Goal: Use online tool/utility: Utilize a website feature to perform a specific function

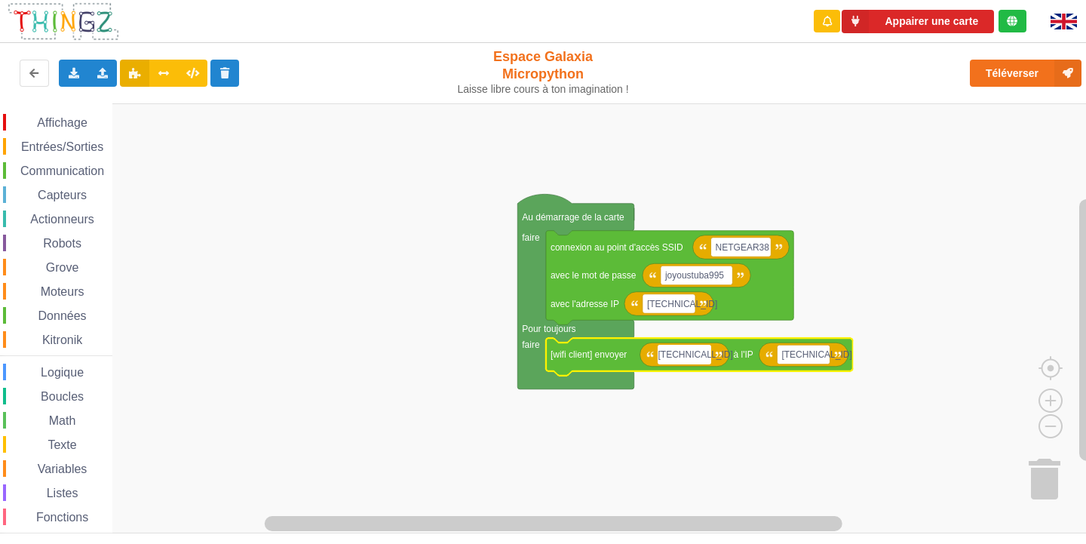
click at [704, 358] on input "[TECHNICAL_ID]" at bounding box center [683, 355] width 53 height 20
type input "[TECHNICAL_ID]"
click at [810, 358] on text "[TECHNICAL_ID]" at bounding box center [812, 354] width 70 height 11
click at [817, 358] on input "[TECHNICAL_ID]" at bounding box center [798, 355] width 53 height 20
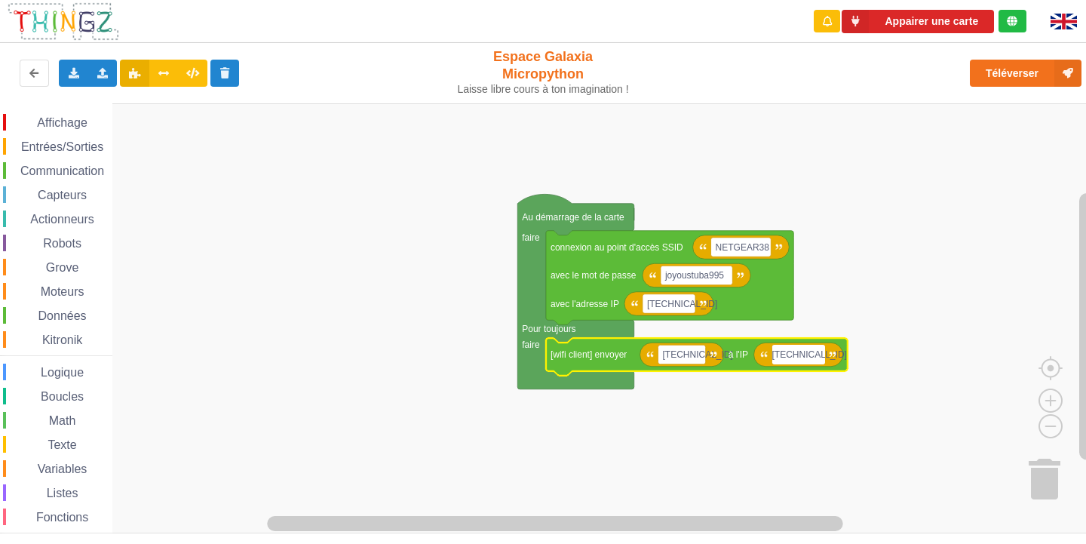
click at [817, 358] on input "[TECHNICAL_ID]" at bounding box center [798, 355] width 53 height 20
click at [815, 357] on input "[TECHNICAL_ID]" at bounding box center [798, 355] width 53 height 20
type input "[TECHNICAL_ID]"
click at [699, 360] on rect "Espace de travail de Blocky" at bounding box center [680, 355] width 47 height 20
type input "bonjour"
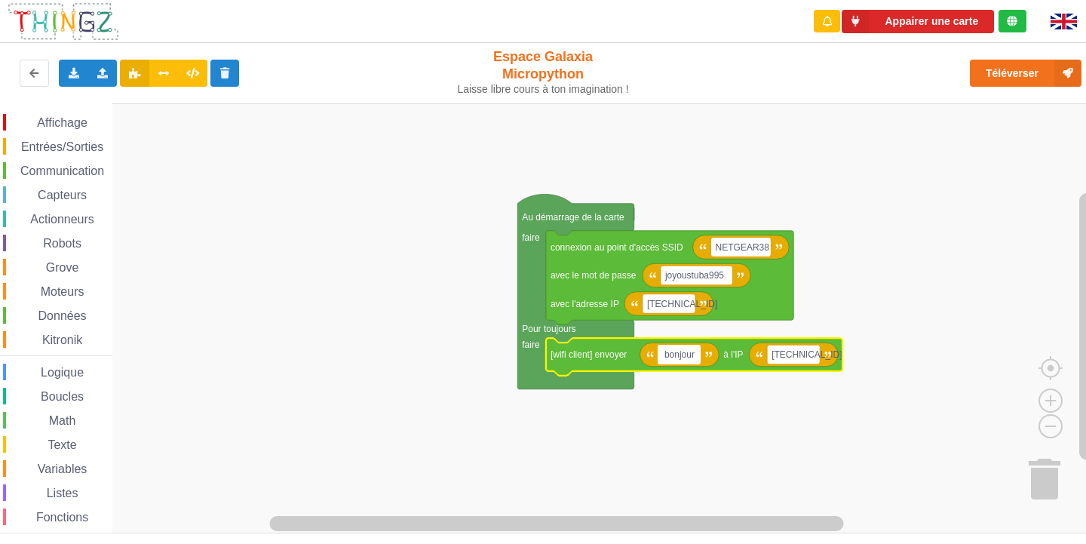
click at [957, 296] on div "Affichage Entrées/Sorties Communication Capteurs Actionneurs Robots Grove Moteu…" at bounding box center [548, 318] width 1096 height 430
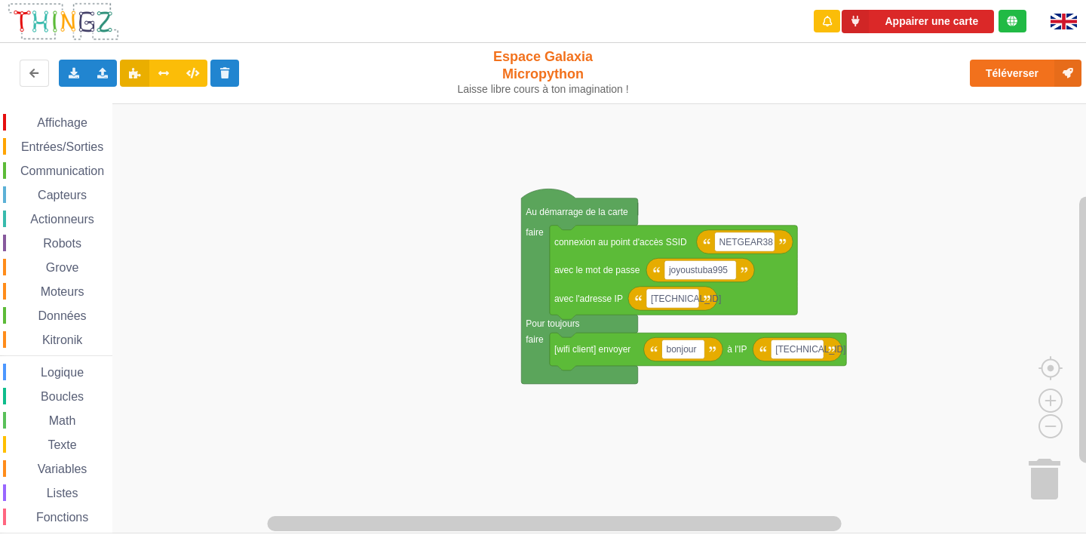
click at [957, 296] on rect "Espace de travail de Blocky" at bounding box center [548, 318] width 1096 height 430
click at [817, 348] on rect "Espace de travail de Blocky" at bounding box center [797, 349] width 53 height 20
click at [817, 348] on input "[TECHNICAL_ID]" at bounding box center [797, 349] width 53 height 20
type input "[TECHNICAL_ID]"
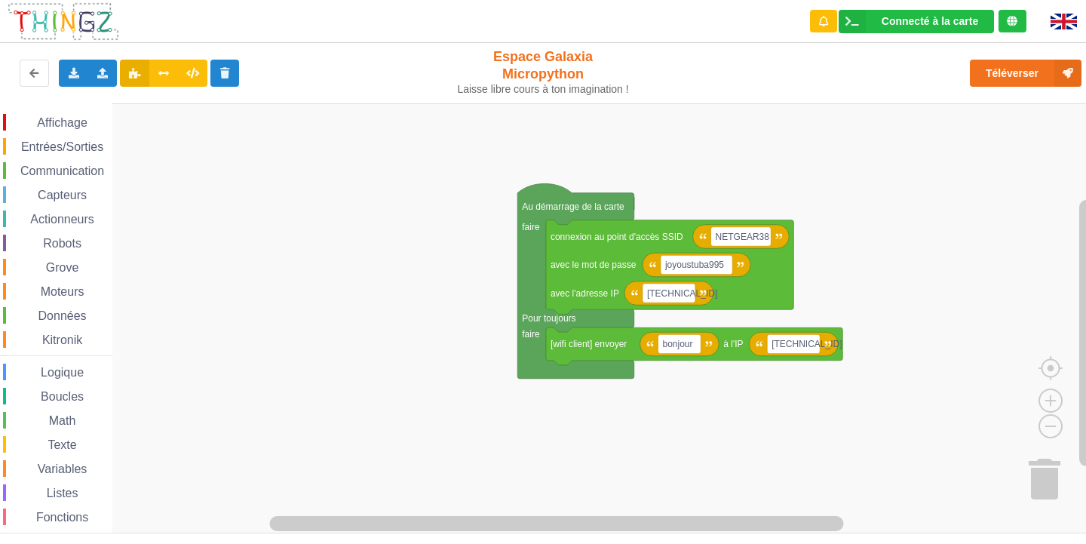
click at [130, 192] on div "Affichage Entrées/Sorties Communication Capteurs Actionneurs Robots Grove Moteu…" at bounding box center [548, 318] width 1096 height 430
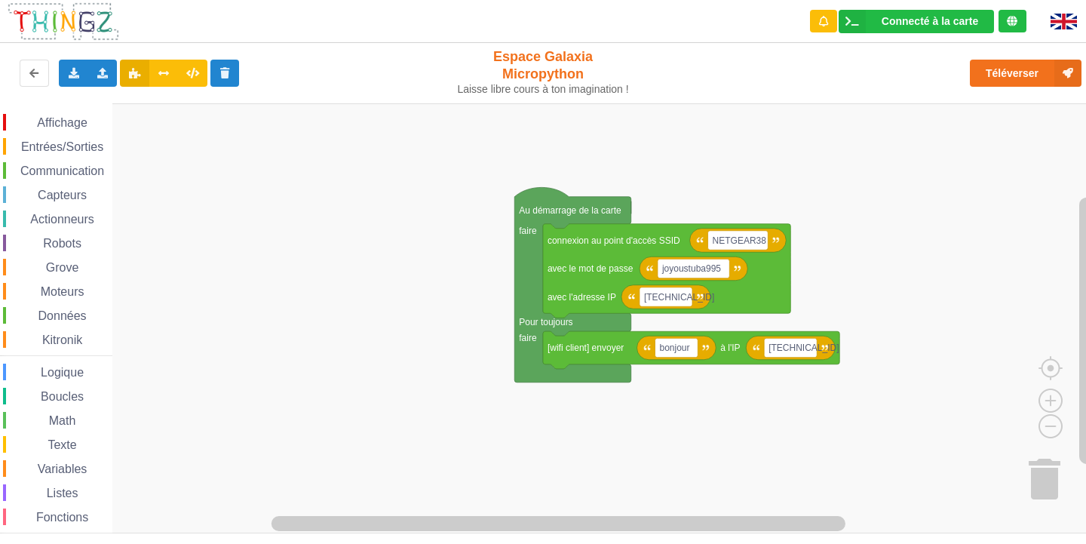
click at [54, 164] on span "Communication" at bounding box center [62, 170] width 88 height 13
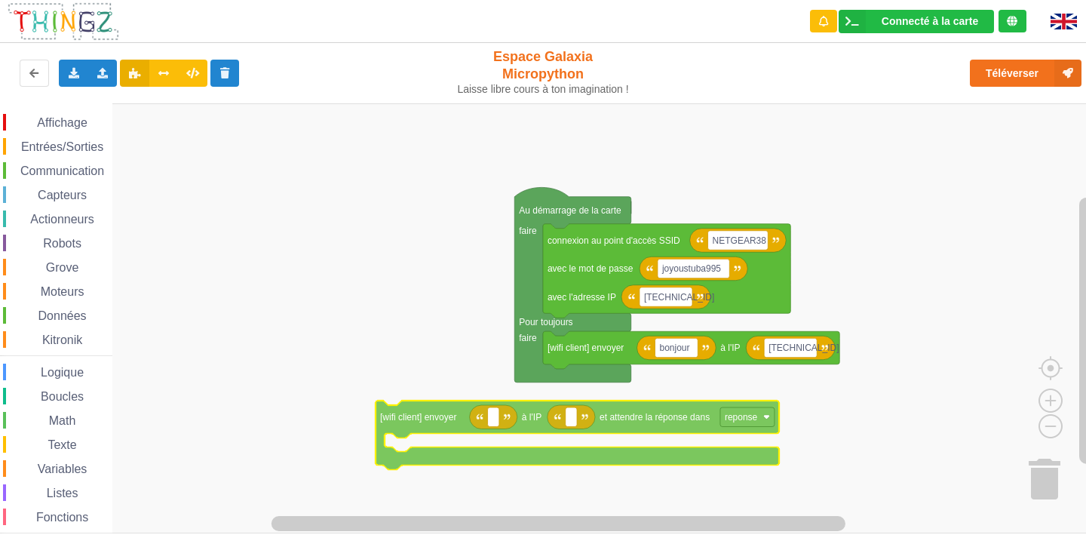
click at [480, 417] on div "Affichage Entrées/Sorties Communication Capteurs Actionneurs Robots Grove Moteu…" at bounding box center [548, 318] width 1096 height 430
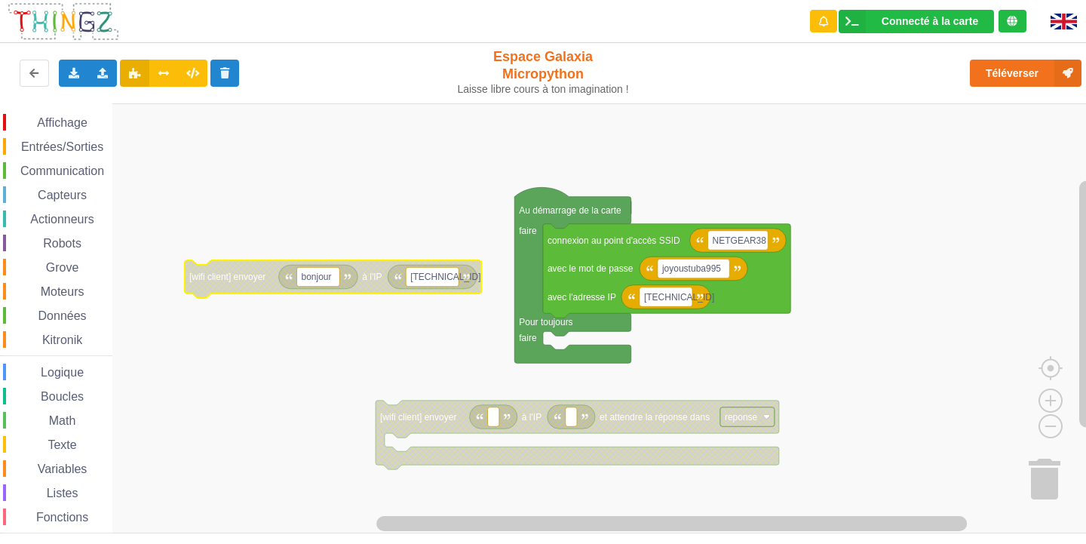
click at [408, 277] on rect "Espace de travail de Blocky" at bounding box center [432, 277] width 53 height 20
click at [409, 277] on input "[TECHNICAL_ID]" at bounding box center [432, 277] width 53 height 20
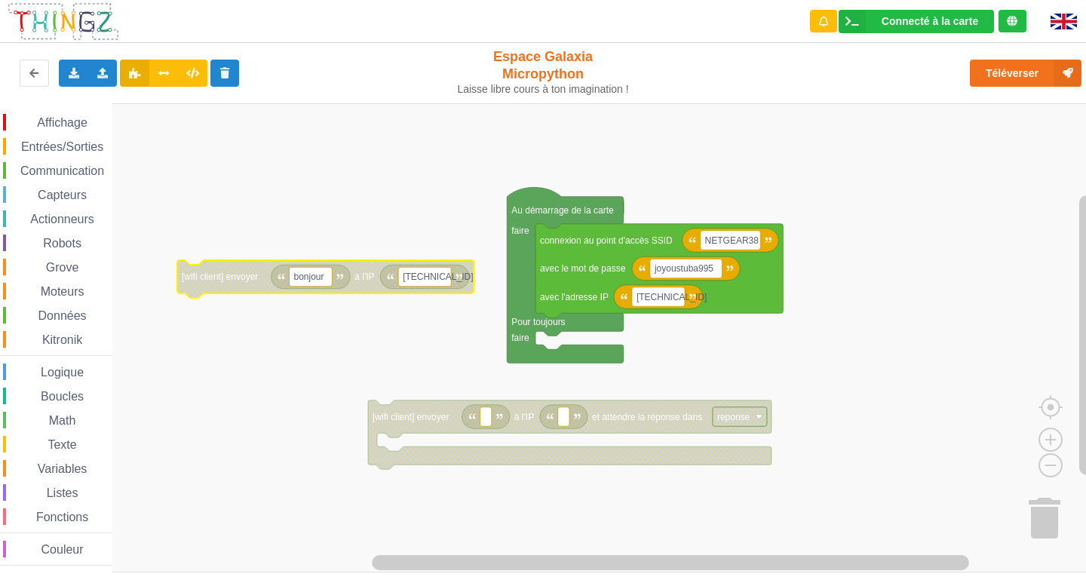
click at [420, 282] on text "[TECHNICAL_ID]" at bounding box center [438, 276] width 70 height 11
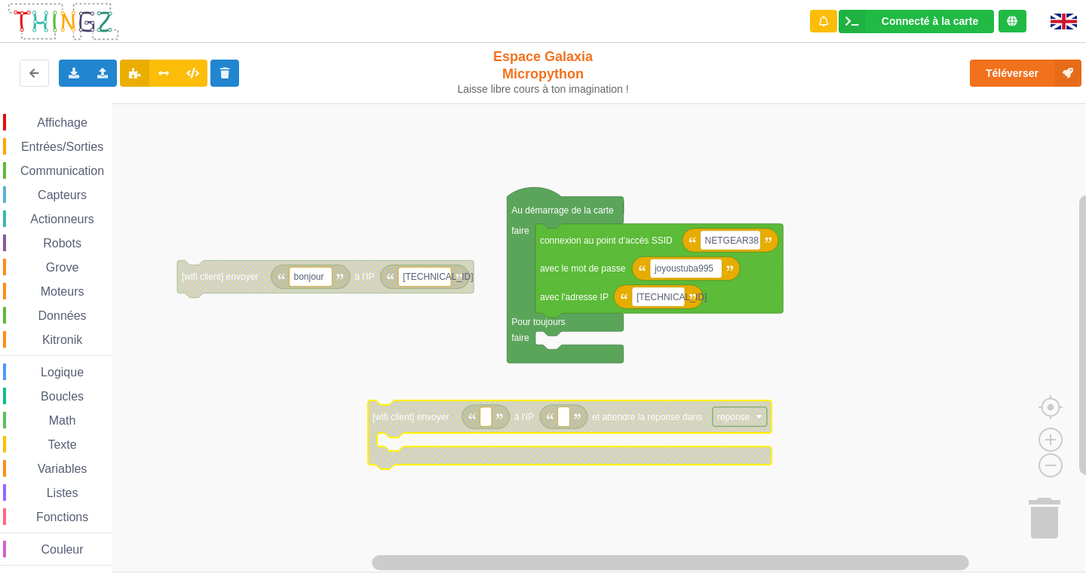
click at [562, 416] on input at bounding box center [563, 417] width 11 height 20
type input "[TECHNICAL_ID]"
click at [483, 420] on rect "Espace de travail de Blocky" at bounding box center [485, 417] width 11 height 20
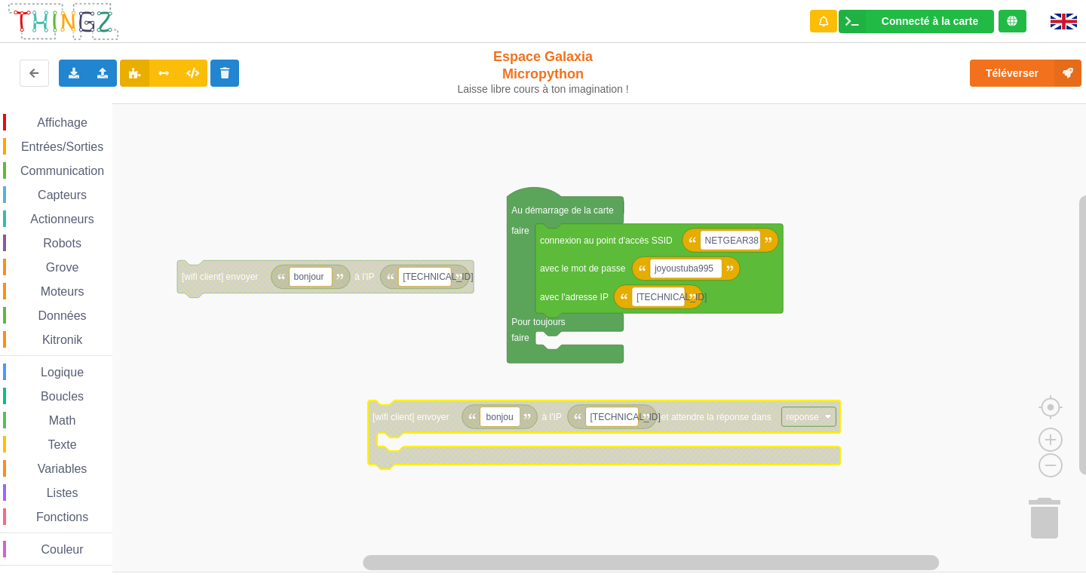
type input "bonjour"
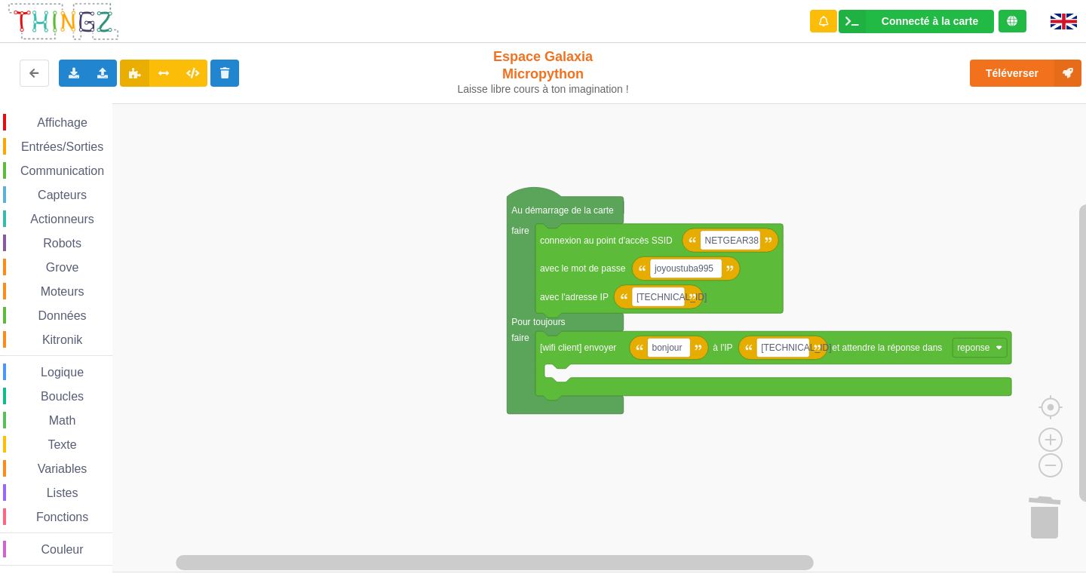
click at [74, 122] on span "Affichage" at bounding box center [62, 122] width 54 height 13
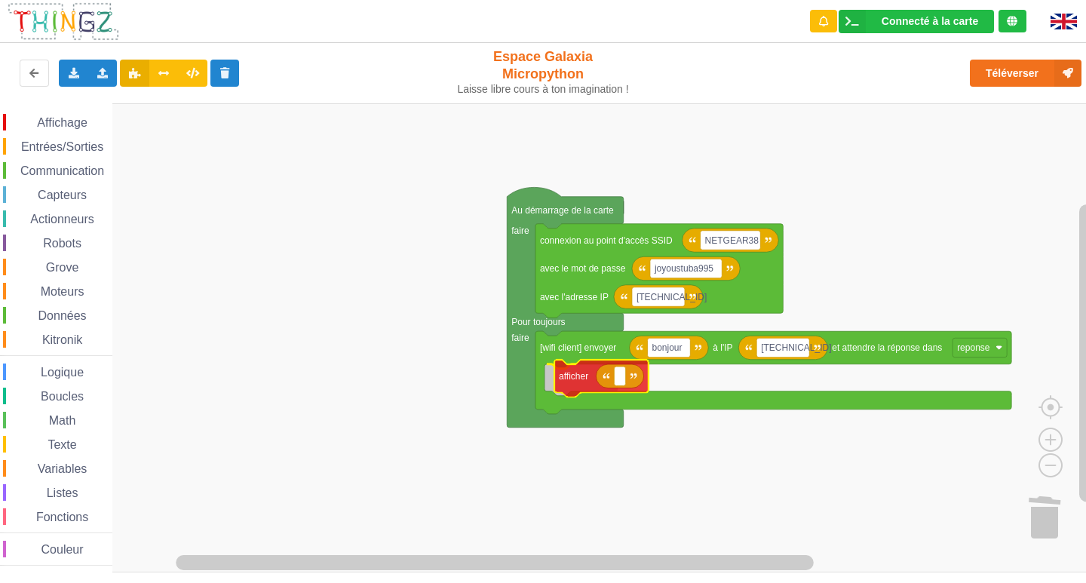
click at [561, 376] on div "Affichage Entrées/Sorties Communication Capteurs Actionneurs Robots Grove Moteu…" at bounding box center [548, 337] width 1096 height 469
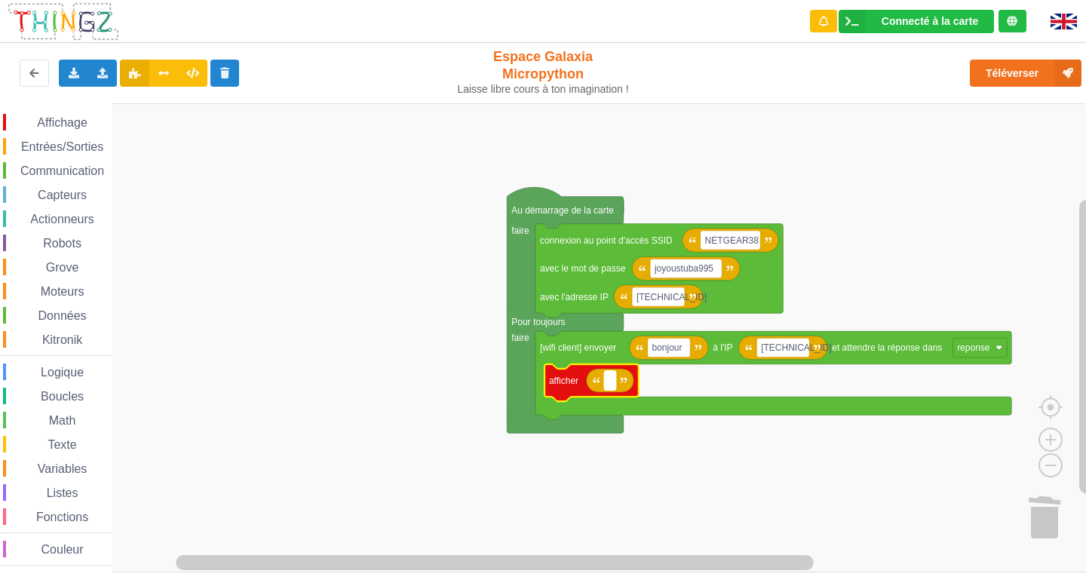
click at [610, 382] on text "Espace de travail de Blocky" at bounding box center [609, 380] width 2 height 11
type input "bonjour"
click at [68, 110] on div "Affichage Entrées/Sorties Communication Capteurs Actionneurs Robots Grove Moteu…" at bounding box center [56, 337] width 112 height 469
click at [69, 118] on div "Affichage Entrées/Sorties Communication Capteurs Actionneurs Robots Grove Moteu…" at bounding box center [56, 337] width 112 height 469
click at [69, 118] on span "Affichage" at bounding box center [62, 122] width 54 height 13
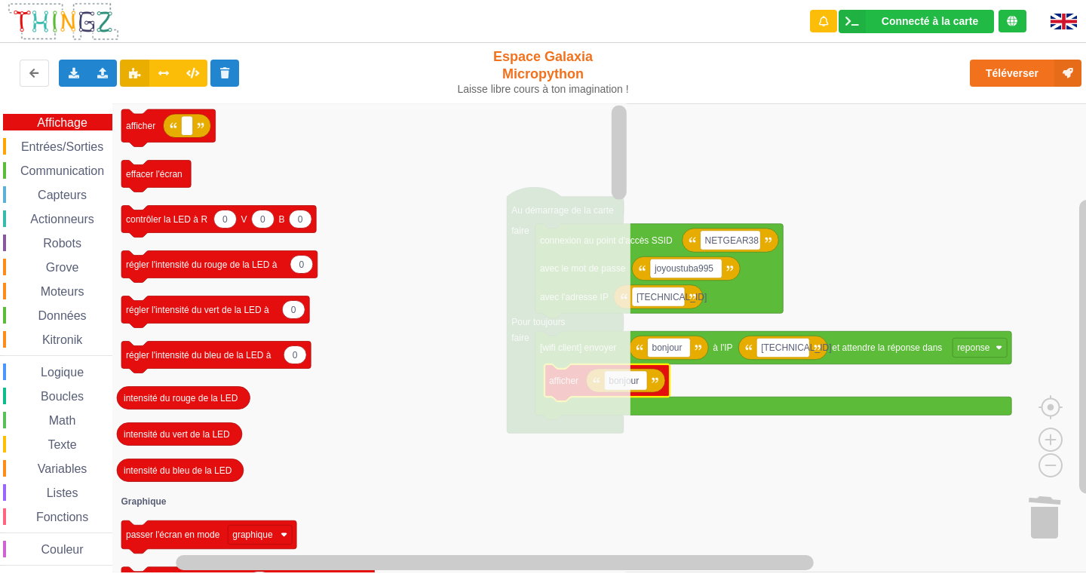
click at [712, 418] on div "Affichage Entrées/Sorties Communication Capteurs Actionneurs Robots Grove Moteu…" at bounding box center [548, 337] width 1096 height 469
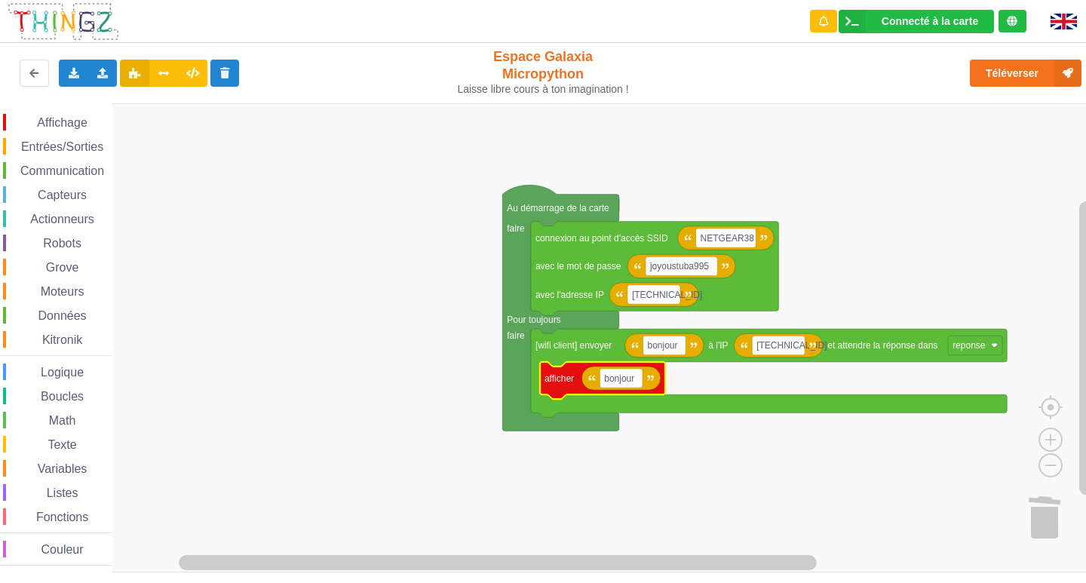
click at [656, 390] on icon "Espace de travail de Blocky" at bounding box center [602, 381] width 125 height 38
click at [654, 384] on icon "Espace de travail de Blocky" at bounding box center [620, 378] width 79 height 24
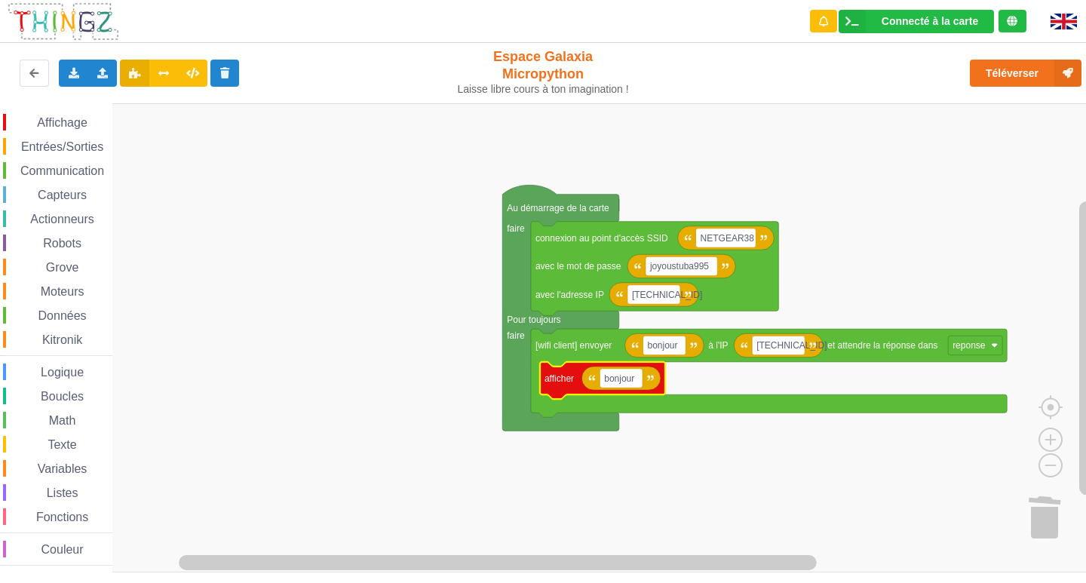
click at [87, 155] on div "Entrées/Sorties" at bounding box center [57, 146] width 109 height 17
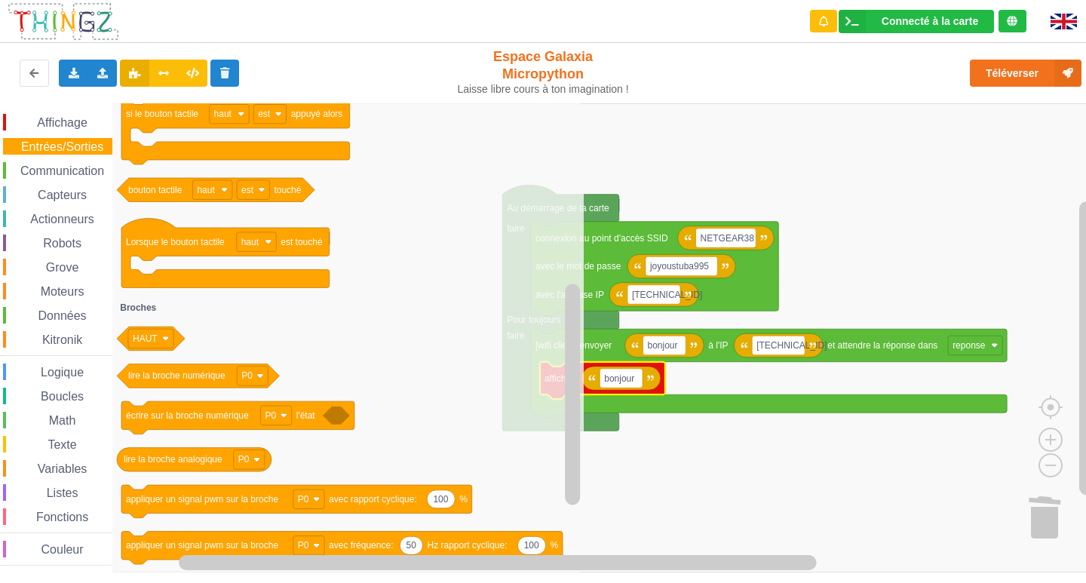
click at [52, 342] on span "Kitronik" at bounding box center [62, 339] width 44 height 13
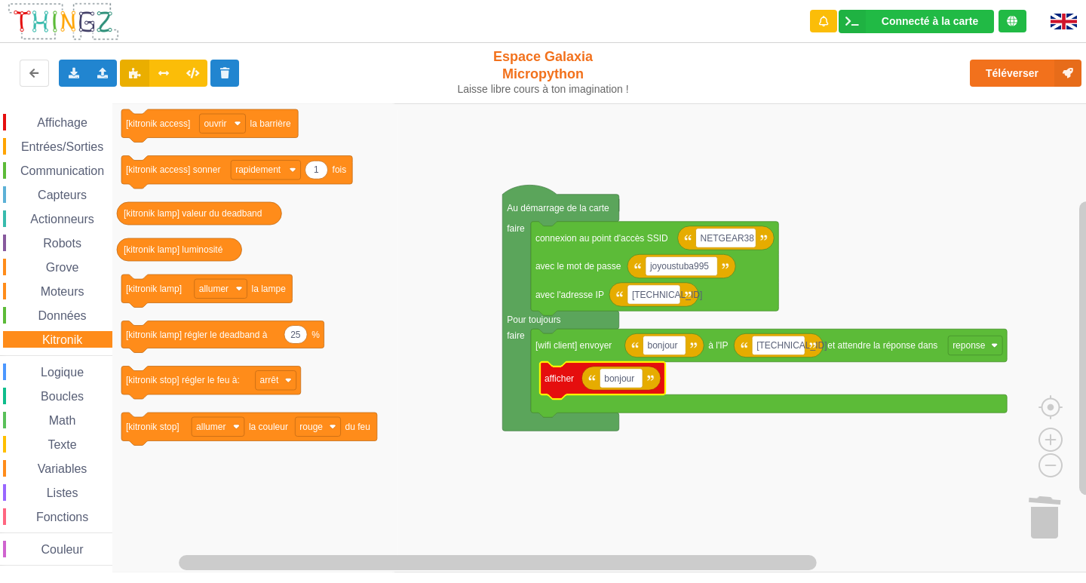
click at [59, 147] on span "Entrées/Sorties" at bounding box center [62, 146] width 87 height 13
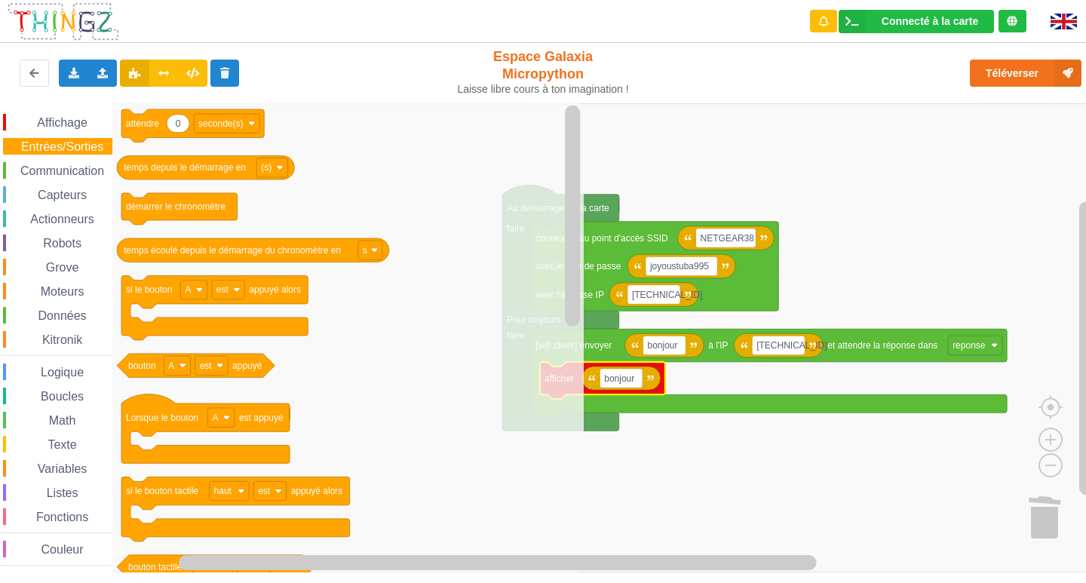
click at [52, 467] on span "Variables" at bounding box center [62, 468] width 54 height 13
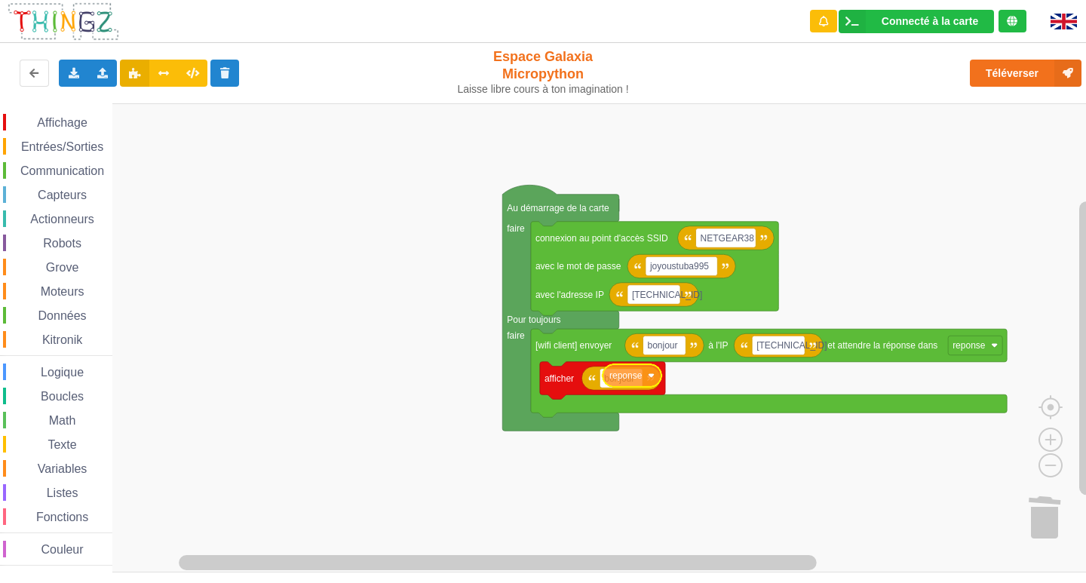
click at [629, 386] on div "Affichage Entrées/Sorties Communication Capteurs Actionneurs Robots Grove Moteu…" at bounding box center [548, 337] width 1096 height 469
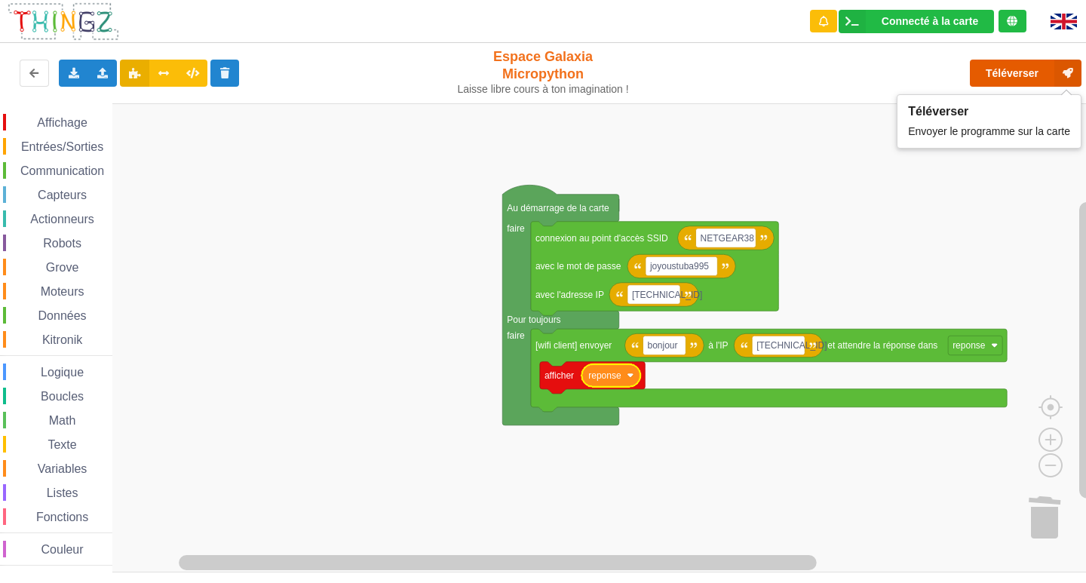
click at [985, 69] on button "Téléverser" at bounding box center [1026, 73] width 112 height 27
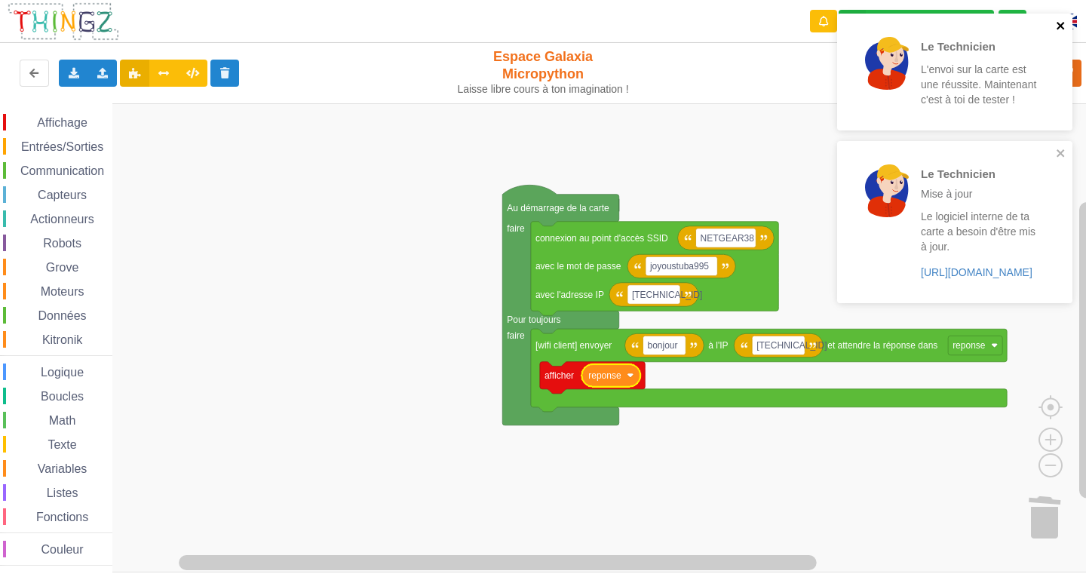
click at [1060, 28] on icon "close" at bounding box center [1061, 26] width 11 height 12
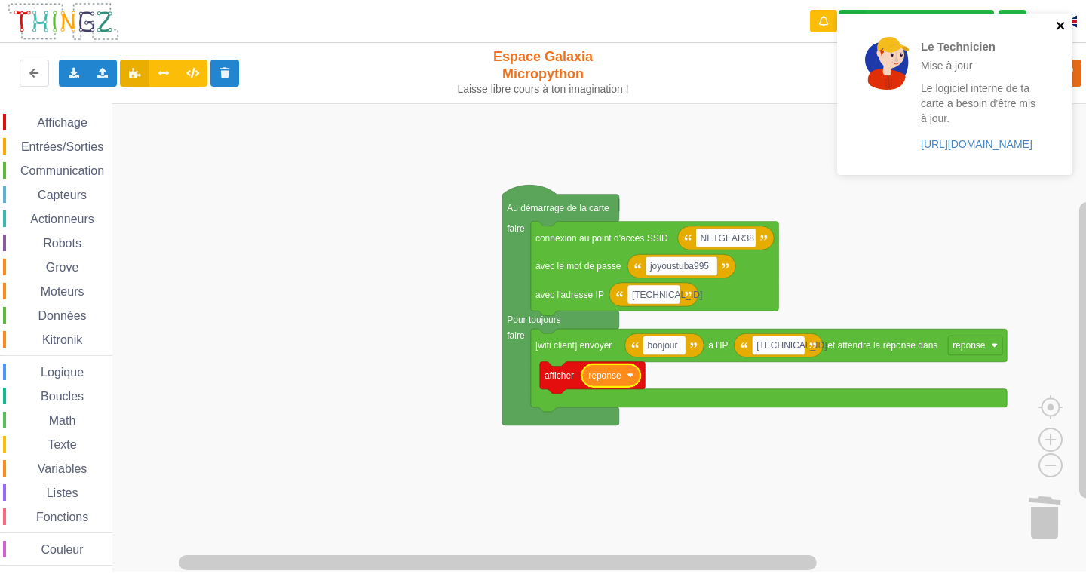
click at [1060, 28] on icon "close" at bounding box center [1061, 26] width 11 height 12
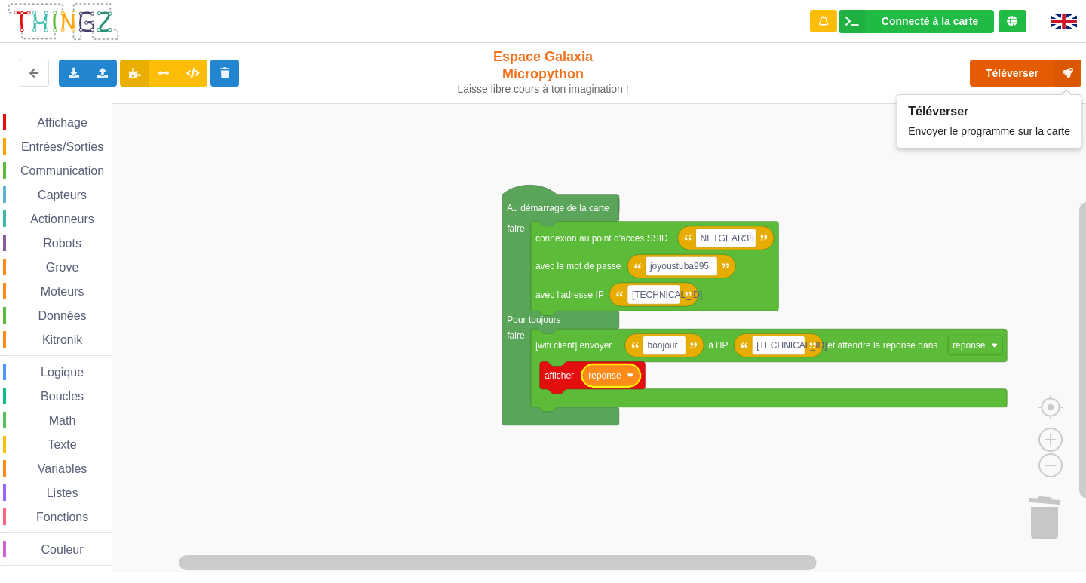
click at [1009, 81] on button "Téléverser" at bounding box center [1026, 73] width 112 height 27
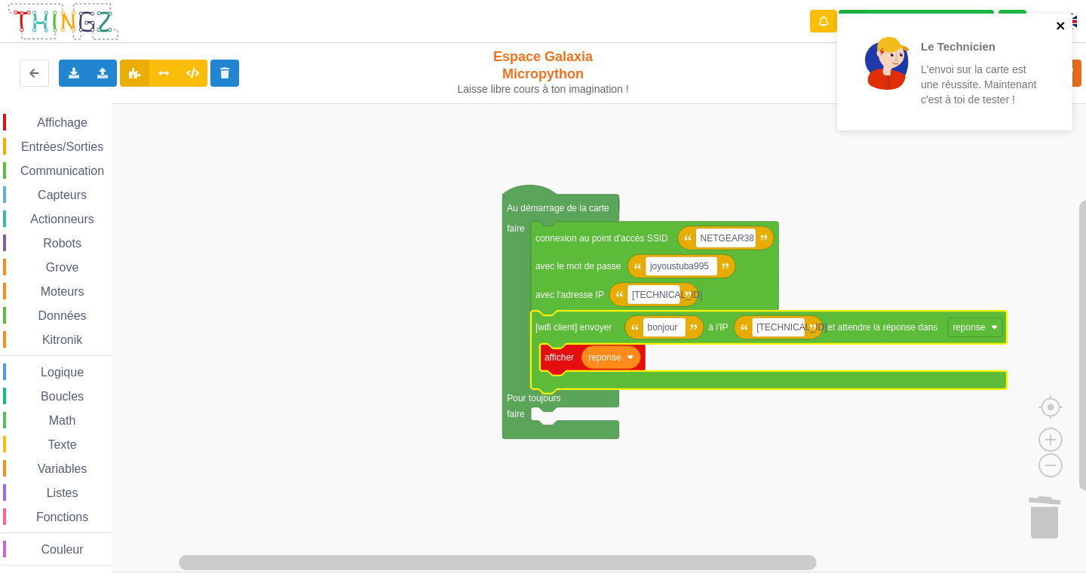
click at [1060, 29] on icon "close" at bounding box center [1061, 26] width 11 height 12
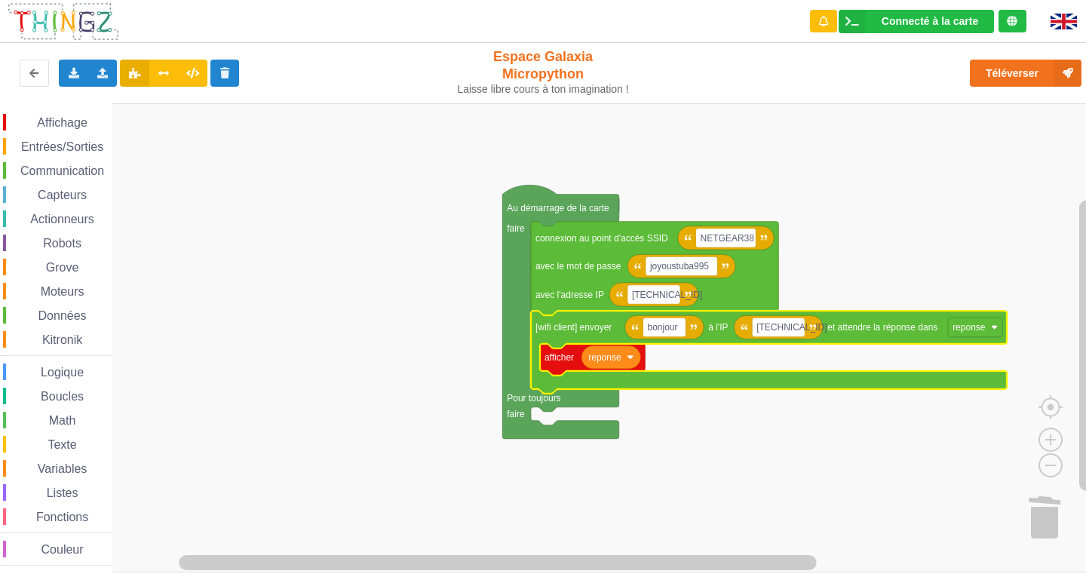
click at [1011, 88] on div "Le Technicien L'envoi sur la carte est une réussite. Maintenant c'est à toi de …" at bounding box center [954, 77] width 241 height 133
click at [1010, 87] on div "Téléverser" at bounding box center [869, 73] width 446 height 48
click at [1013, 83] on button "Téléverser" at bounding box center [1026, 73] width 112 height 27
click at [795, 335] on rect "Espace de travail de Blocky" at bounding box center [778, 327] width 53 height 20
click at [795, 334] on input "[TECHNICAL_ID]" at bounding box center [778, 327] width 53 height 20
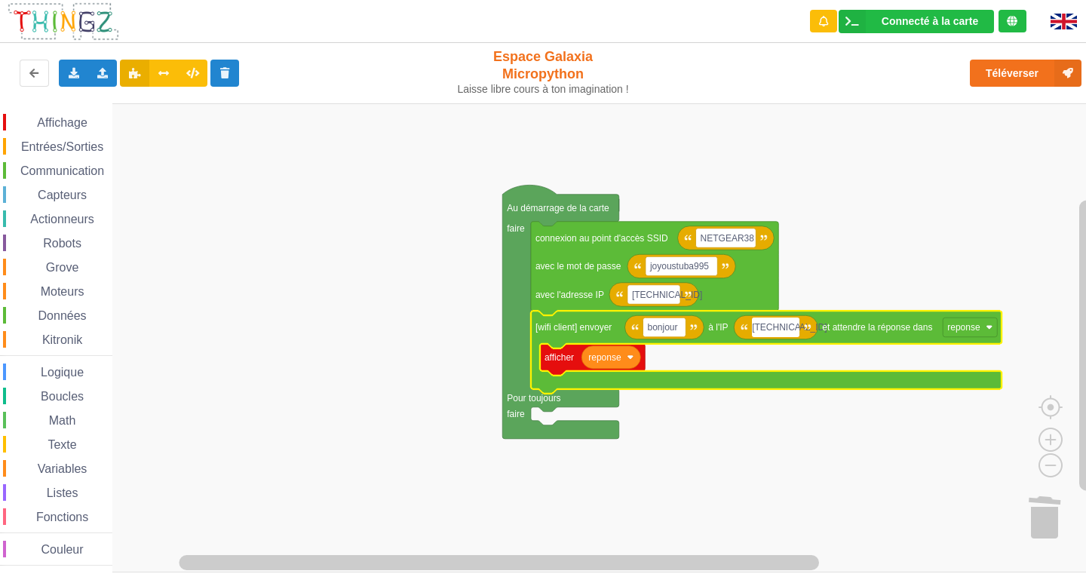
type input "[TECHNICAL_ID]"
click at [953, 337] on rect "Espace de travail de Blocky" at bounding box center [975, 327] width 54 height 20
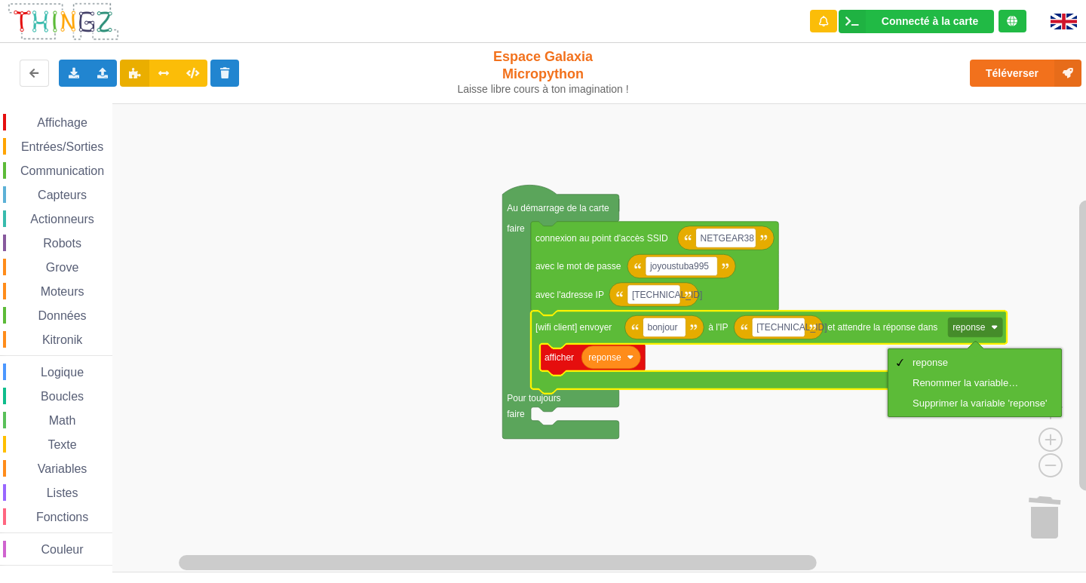
click at [906, 484] on rect "Espace de travail de Blocky" at bounding box center [548, 337] width 1096 height 469
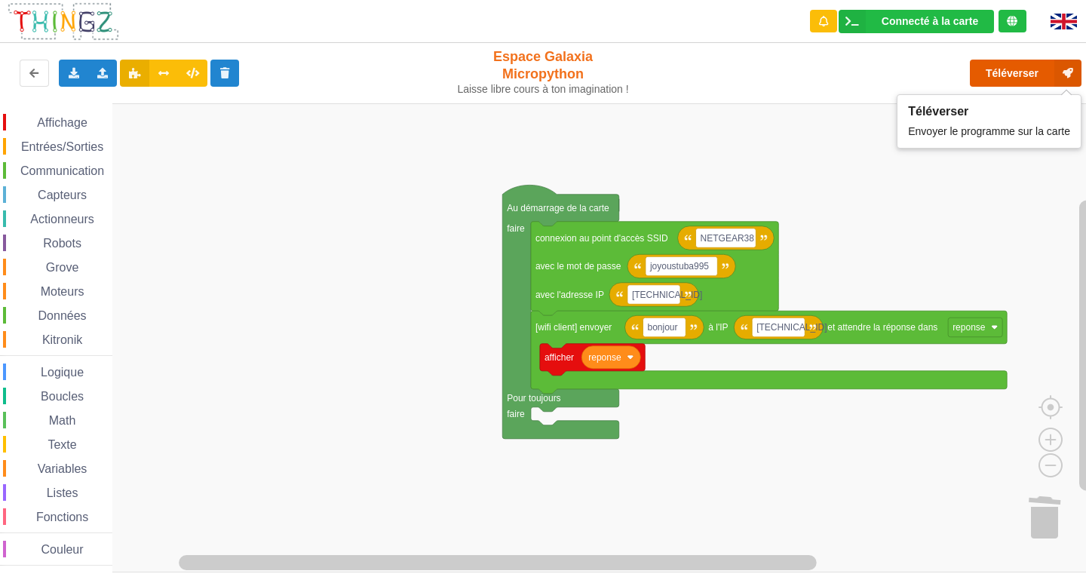
click at [1017, 74] on button "Téléverser" at bounding box center [1026, 73] width 112 height 27
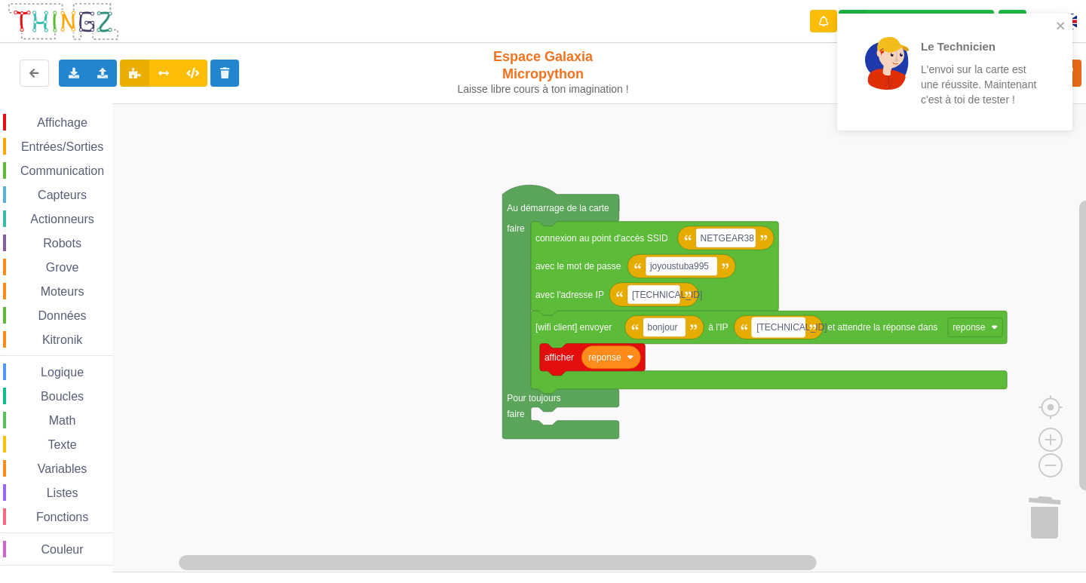
click at [798, 326] on rect "Espace de travail de Blocky" at bounding box center [778, 327] width 53 height 20
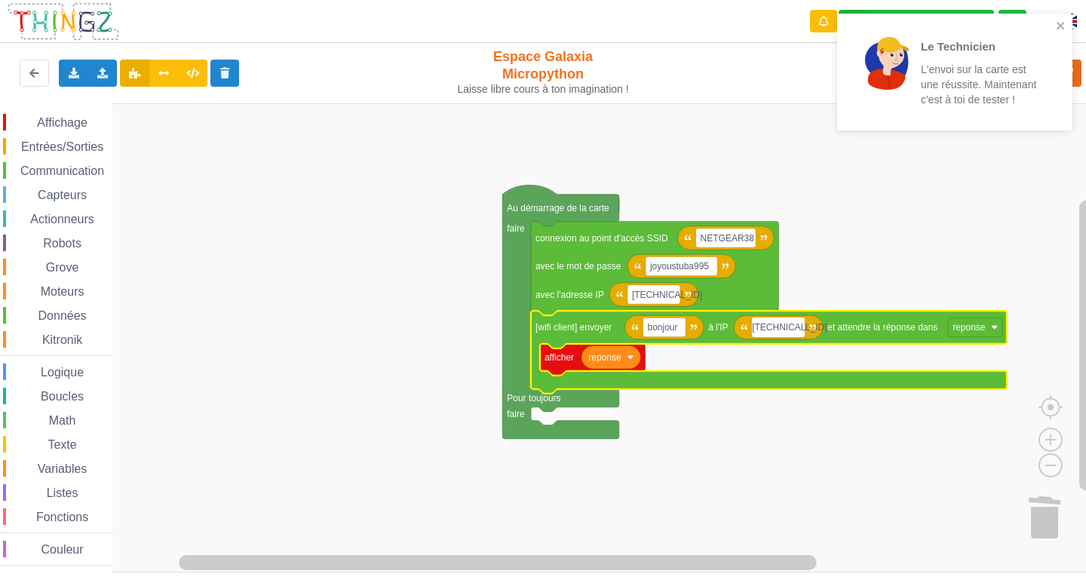
click at [798, 326] on input "[TECHNICAL_ID]" at bounding box center [778, 327] width 53 height 20
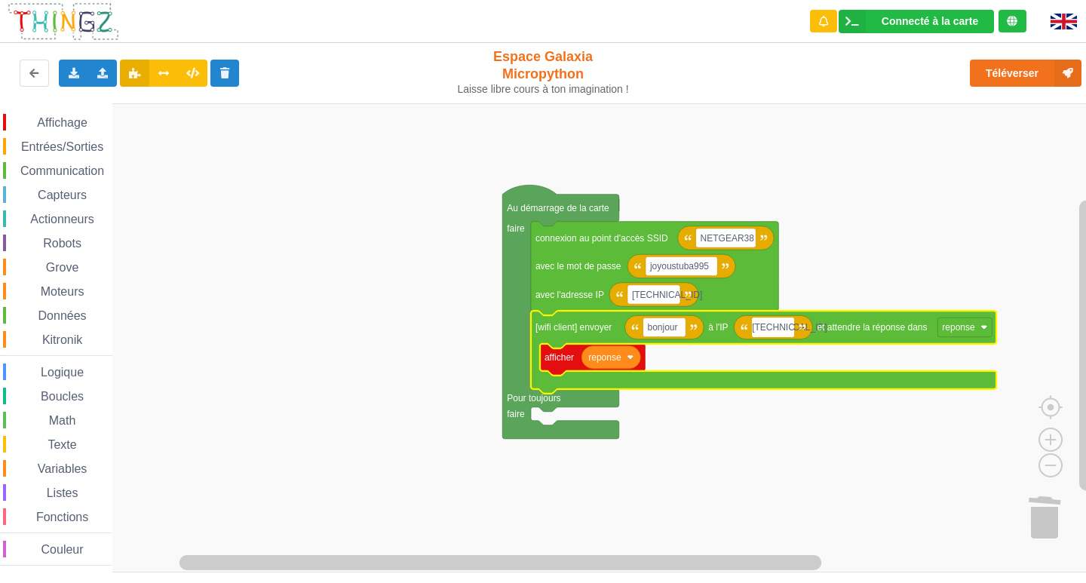
type input "[TECHNICAL_ID]"
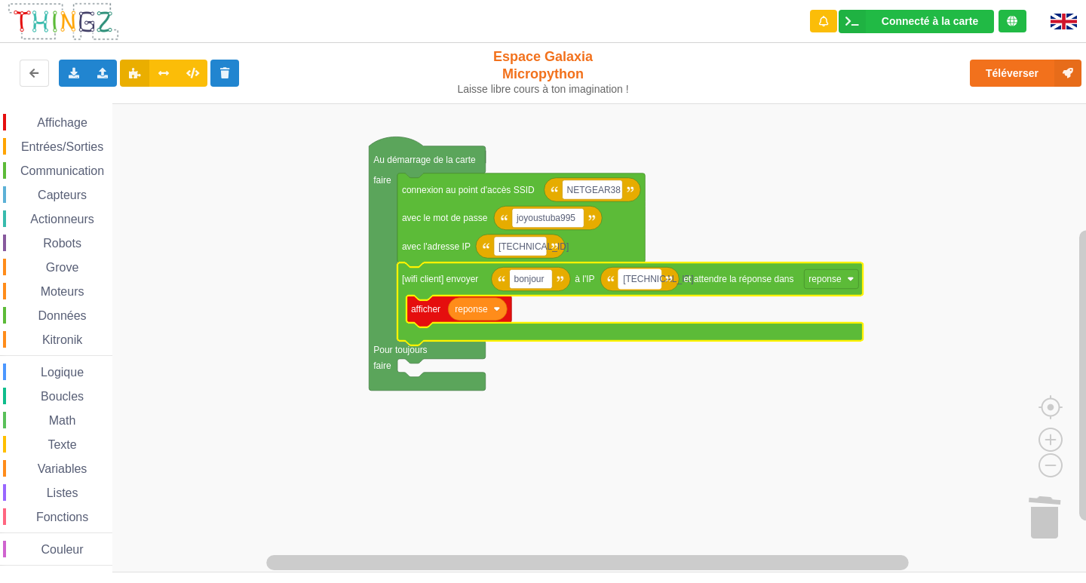
click at [657, 287] on rect "Espace de travail de Blocky" at bounding box center [639, 279] width 42 height 20
click at [656, 280] on input "[TECHNICAL_ID]" at bounding box center [639, 279] width 42 height 20
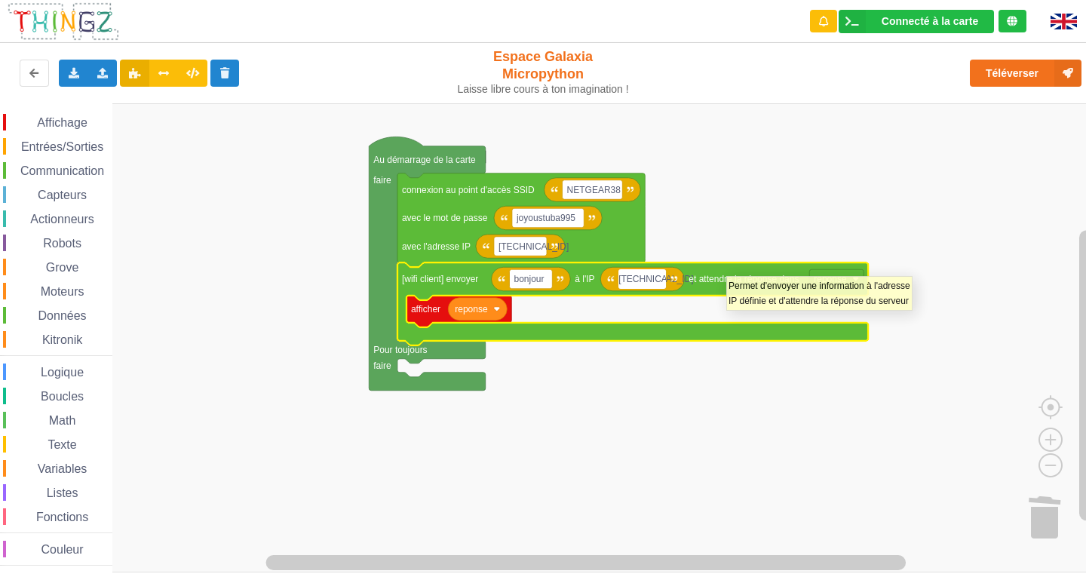
type input "[TECHNICAL_ID]"
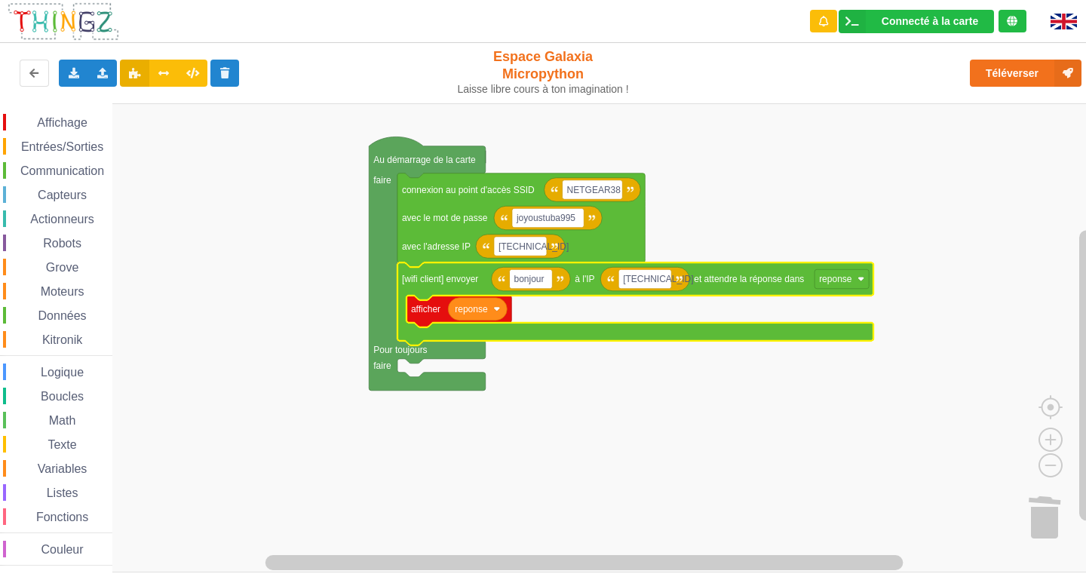
click at [48, 167] on span "Communication" at bounding box center [62, 170] width 88 height 13
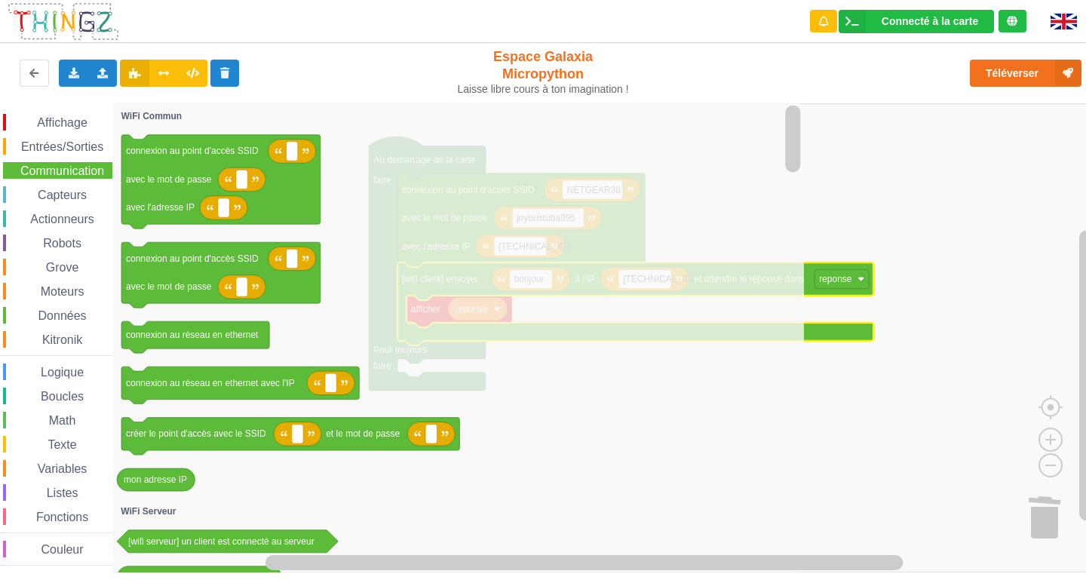
click at [80, 144] on span "Entrées/Sorties" at bounding box center [62, 146] width 87 height 13
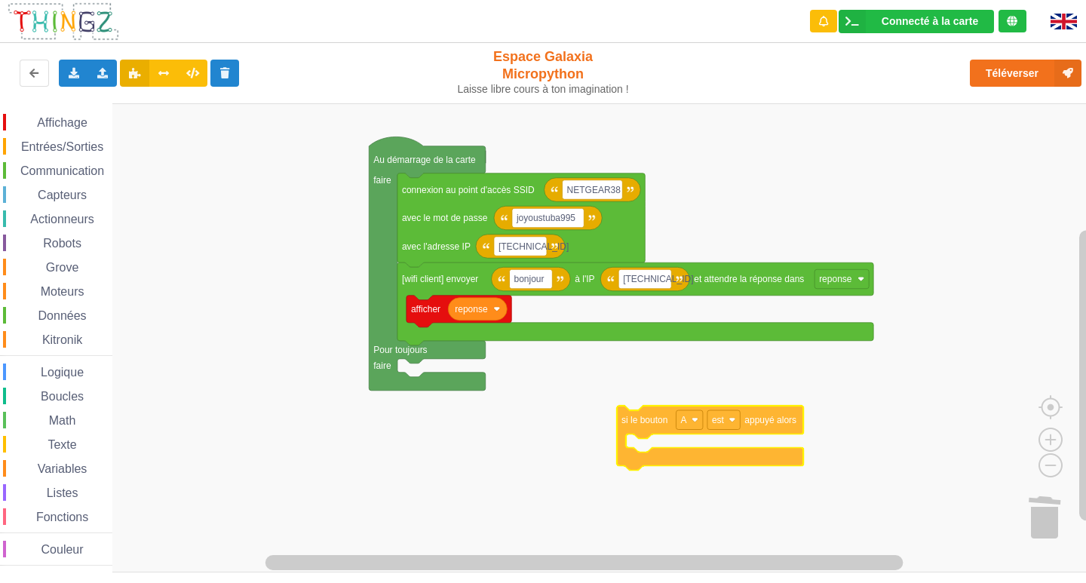
click at [645, 429] on div "Affichage Entrées/Sorties Communication Capteurs Actionneurs Robots Grove Moteu…" at bounding box center [548, 337] width 1096 height 469
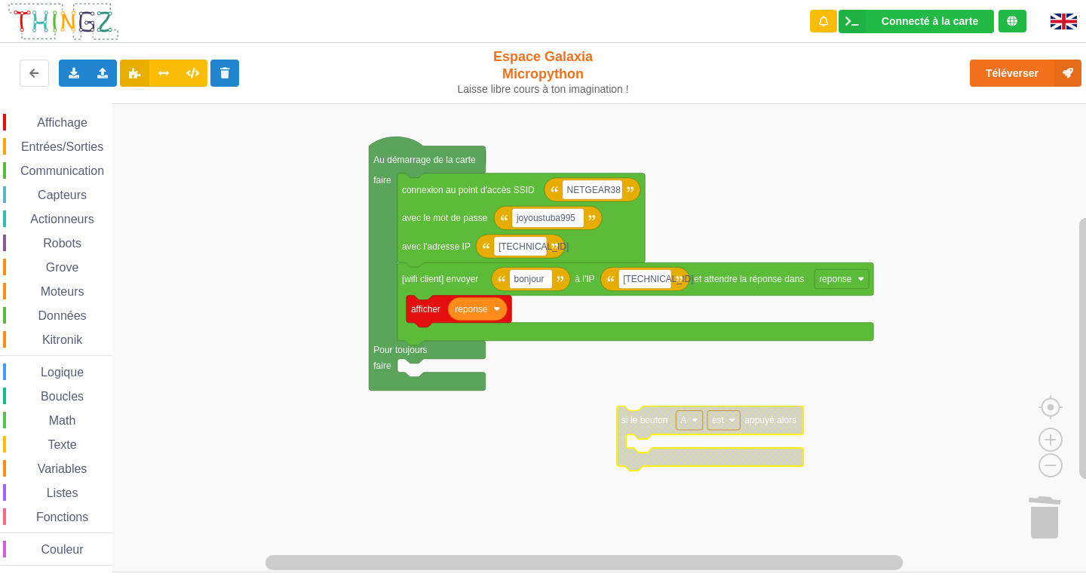
click at [57, 169] on span "Communication" at bounding box center [62, 170] width 88 height 13
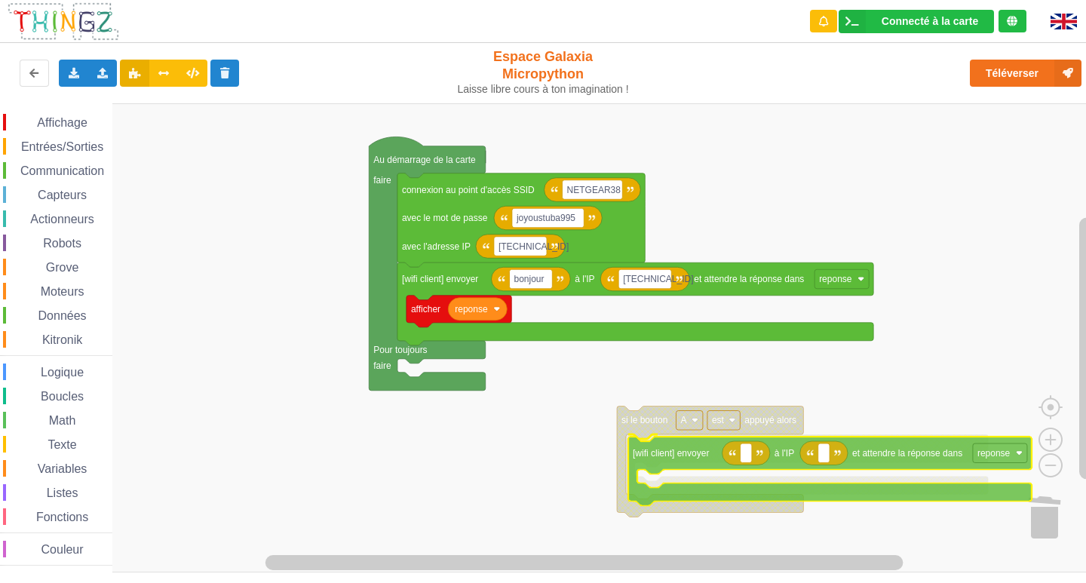
click at [698, 452] on div "Affichage Entrées/Sorties Communication Capteurs Actionneurs Robots Grove Moteu…" at bounding box center [548, 337] width 1096 height 469
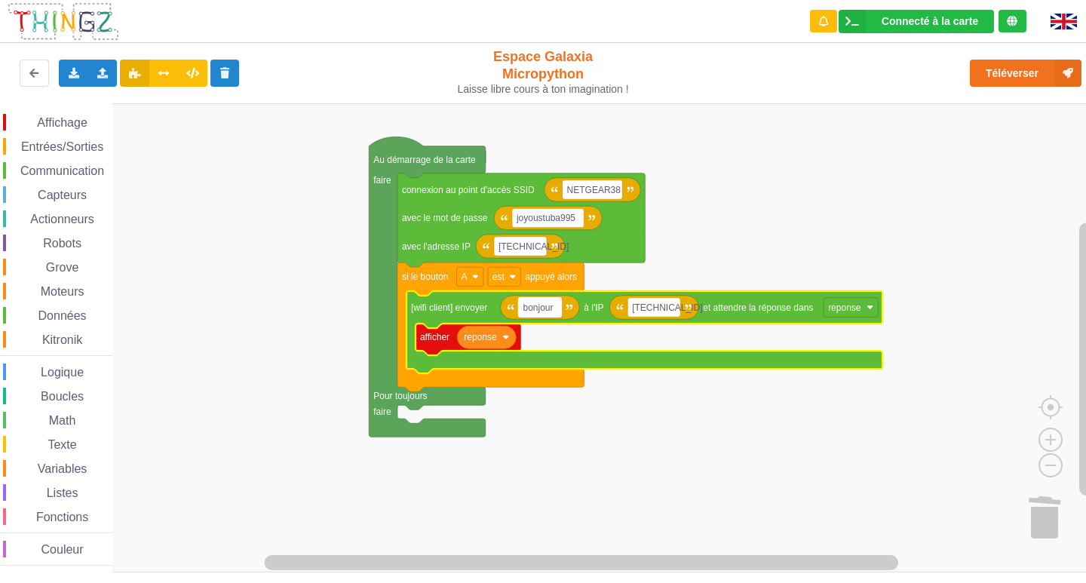
click at [550, 315] on rect "Espace de travail de Blocky" at bounding box center [539, 308] width 43 height 20
type input "allo selem"
click at [634, 451] on rect "Espace de travail de Blocky" at bounding box center [548, 337] width 1096 height 469
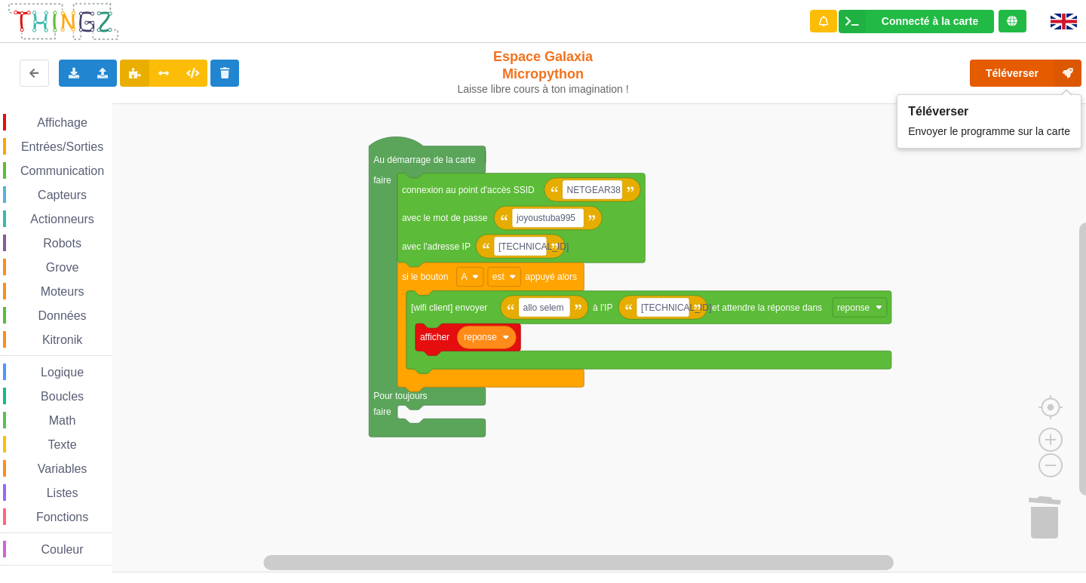
click at [1005, 72] on button "Téléverser" at bounding box center [1026, 73] width 112 height 27
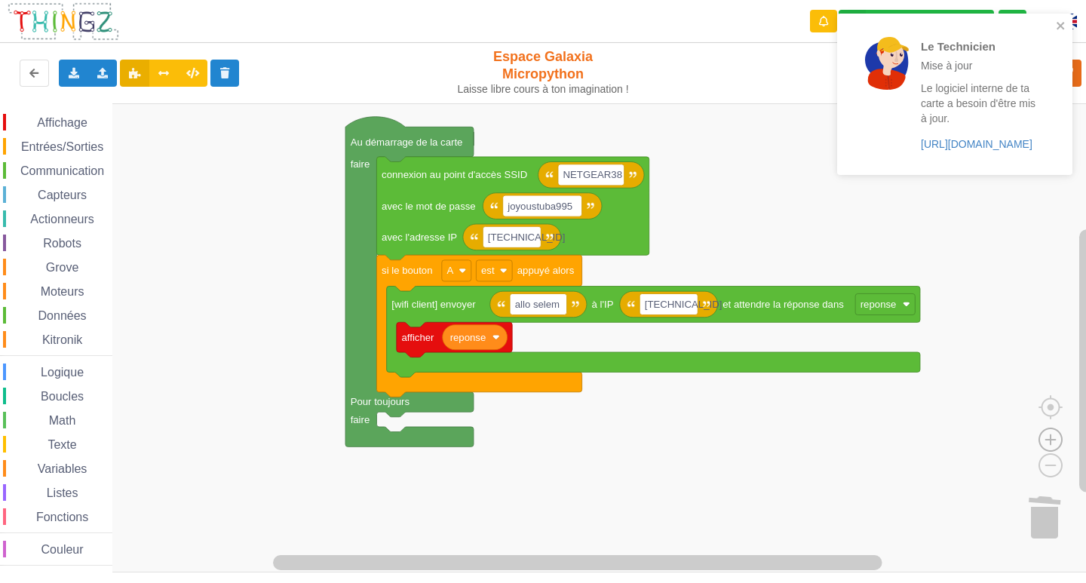
click at [1047, 435] on image "Espace de travail de Blocky" at bounding box center [1050, 404] width 72 height 93
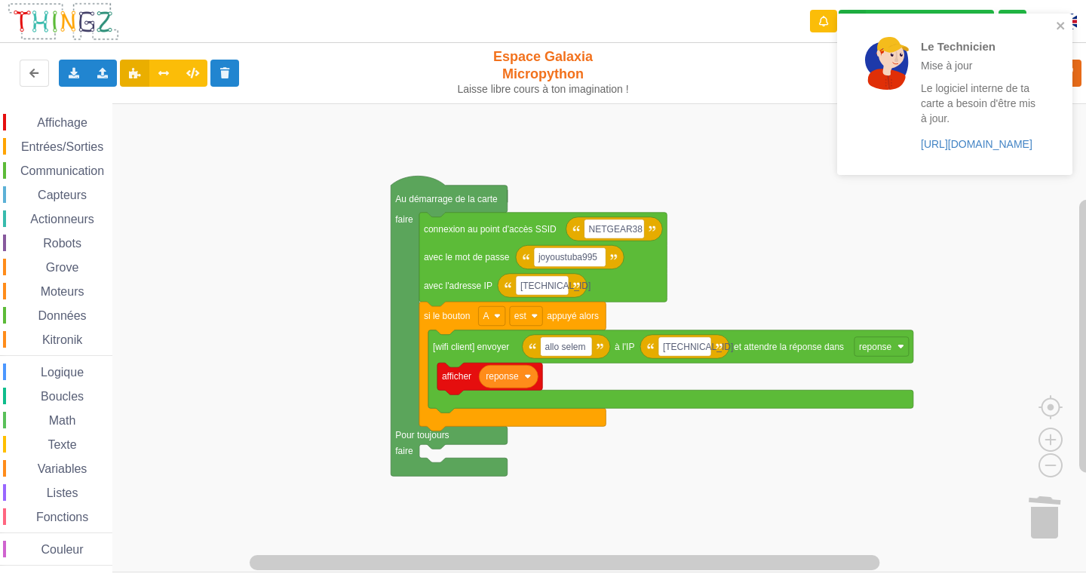
click at [681, 450] on div "Affichage Entrées/Sorties Communication Capteurs Actionneurs Robots Grove Moteu…" at bounding box center [548, 337] width 1096 height 469
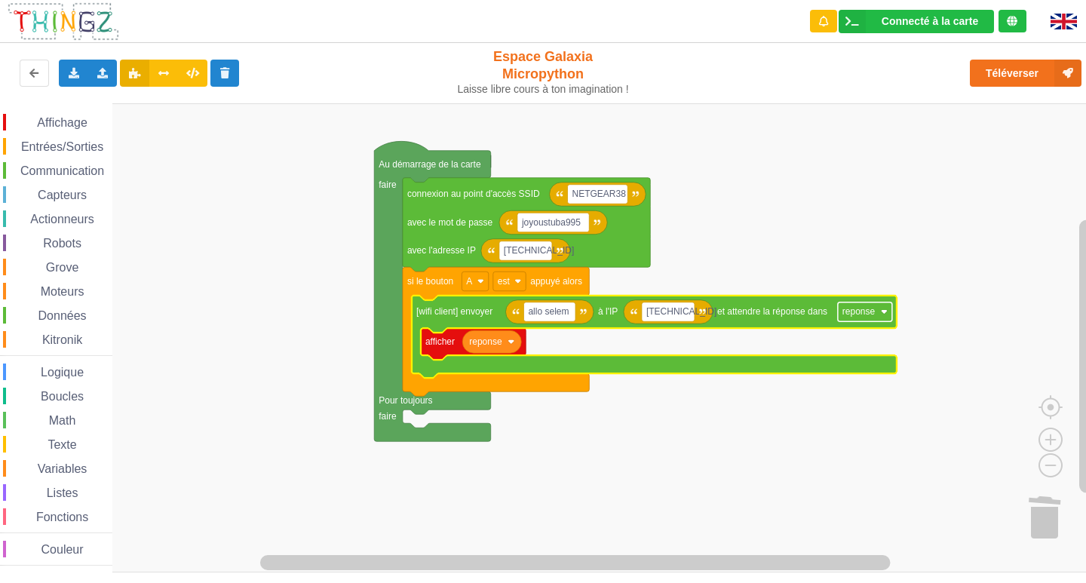
click at [869, 313] on text "reponse" at bounding box center [858, 312] width 33 height 11
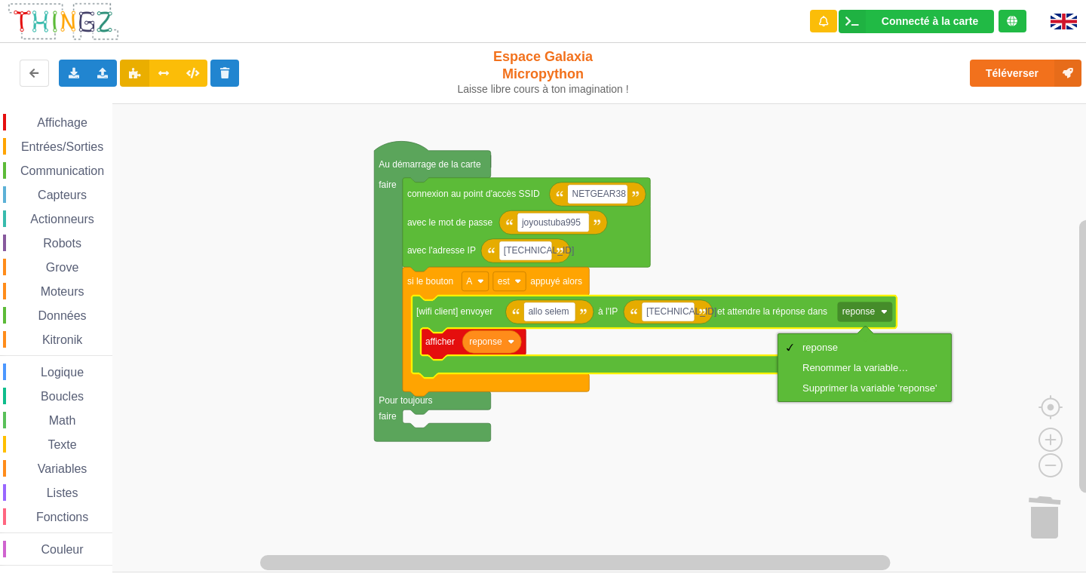
click at [654, 454] on rect "Espace de travail de Blocky" at bounding box center [548, 337] width 1096 height 469
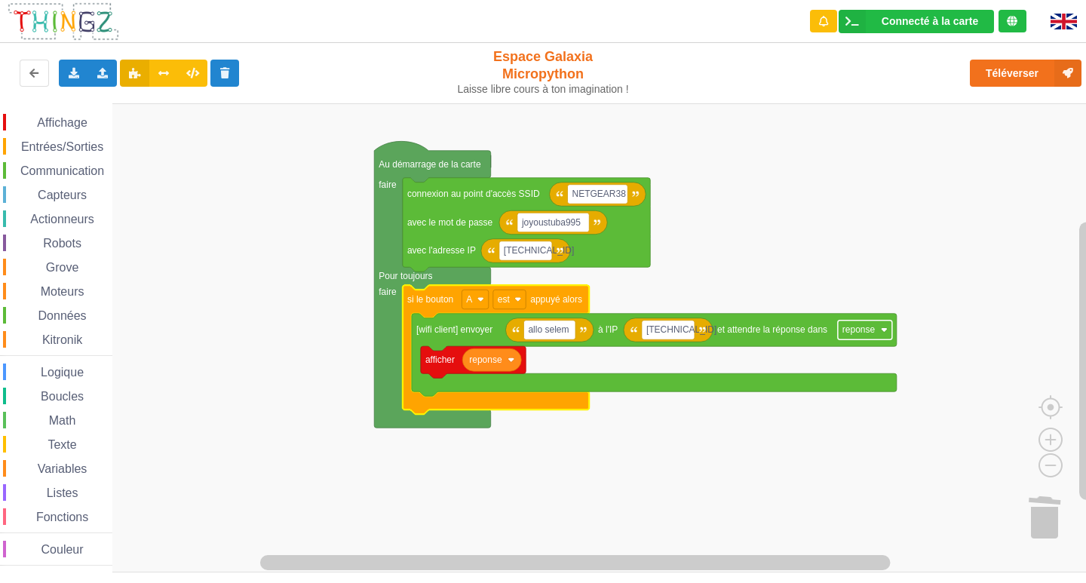
click at [874, 337] on rect "Espace de travail de Blocky" at bounding box center [865, 330] width 54 height 20
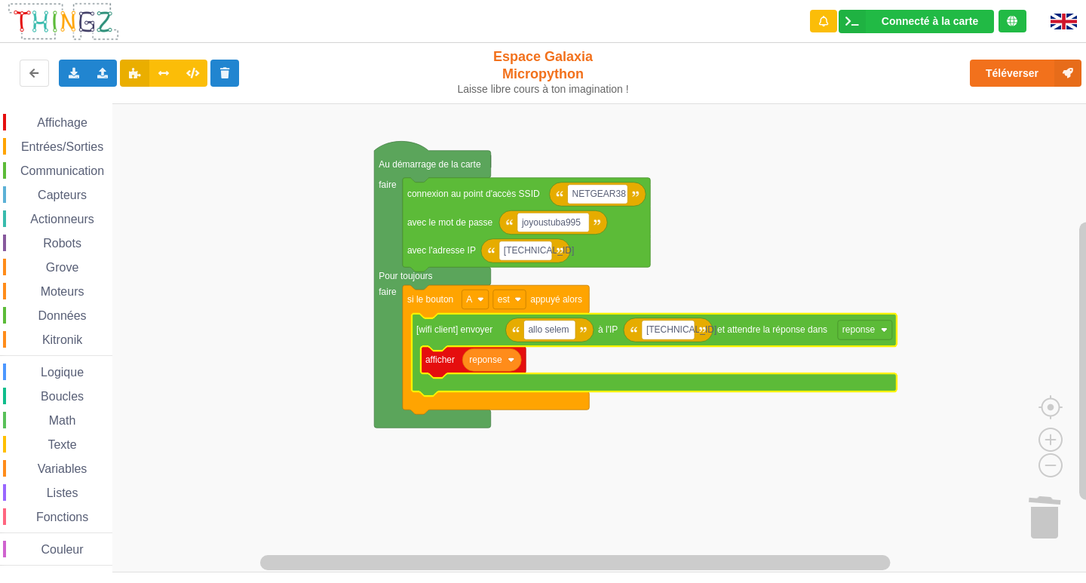
click at [753, 448] on rect "Espace de travail de Blocky" at bounding box center [548, 337] width 1096 height 469
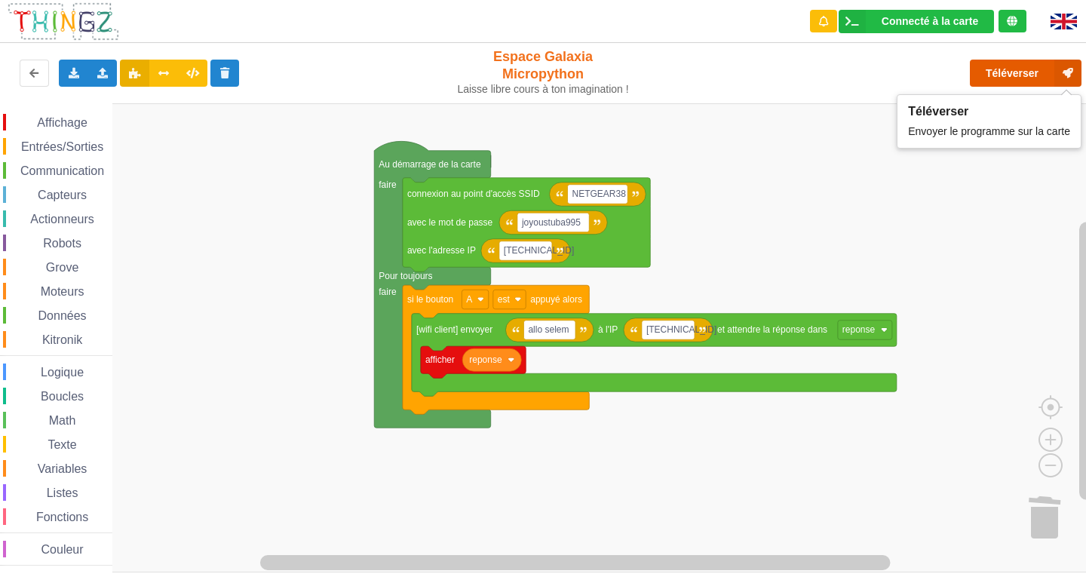
click at [1011, 66] on button "Téléverser" at bounding box center [1026, 73] width 112 height 27
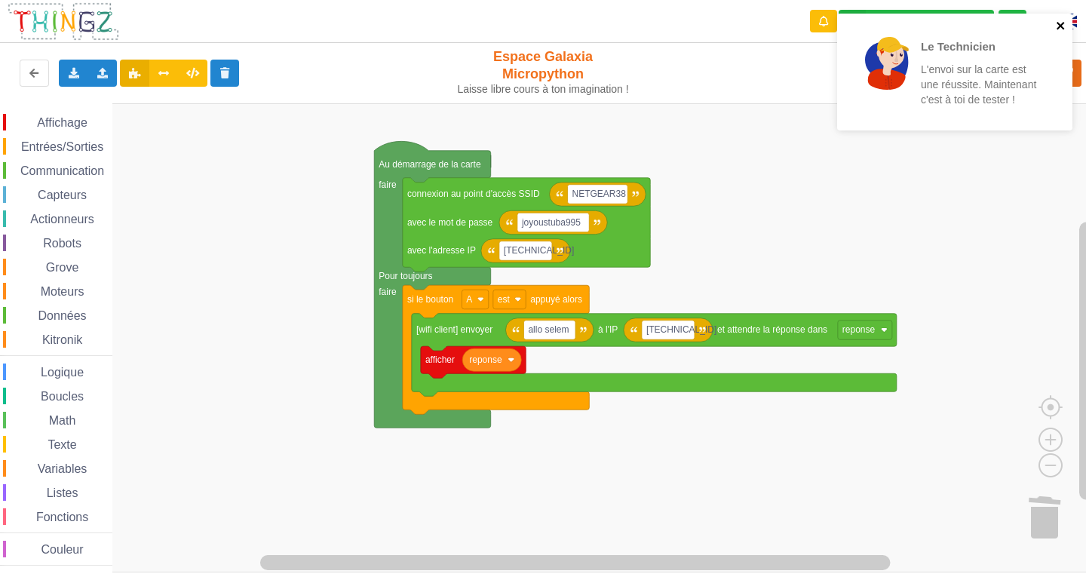
click at [1056, 26] on icon "close" at bounding box center [1061, 26] width 11 height 12
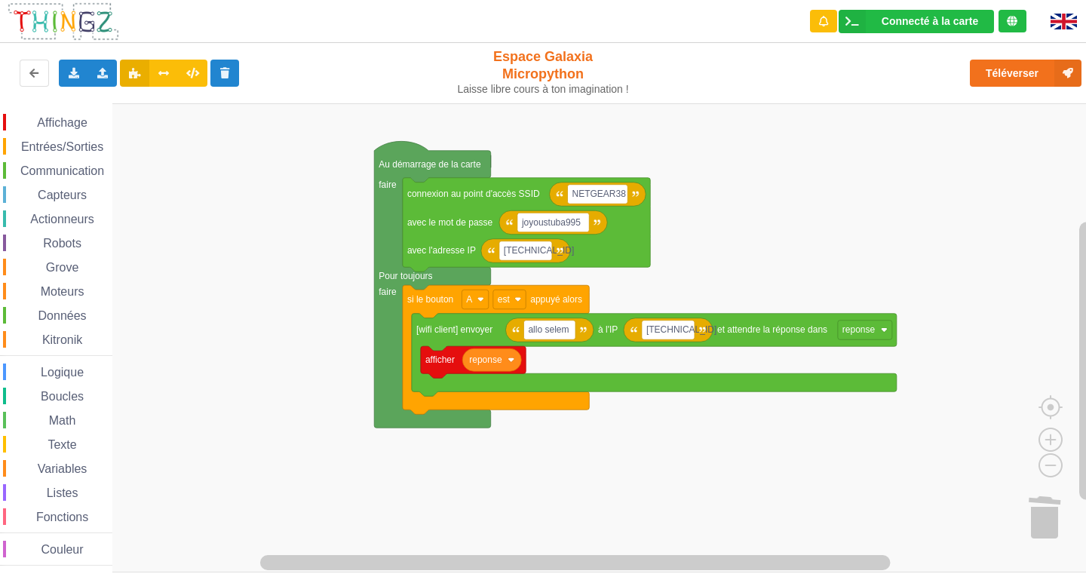
click at [998, 73] on div "Le Technicien L'envoi sur la carte est une réussite. Maintenant c'est à toi de …" at bounding box center [954, 77] width 241 height 133
click at [998, 73] on button "Téléverser" at bounding box center [1026, 73] width 112 height 27
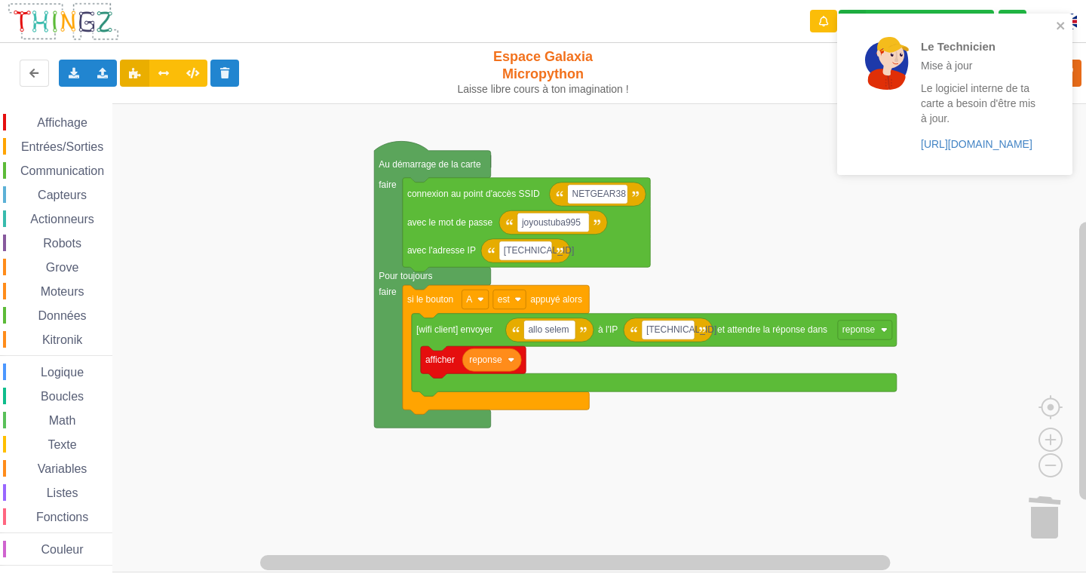
click at [474, 356] on text "reponse" at bounding box center [485, 359] width 33 height 11
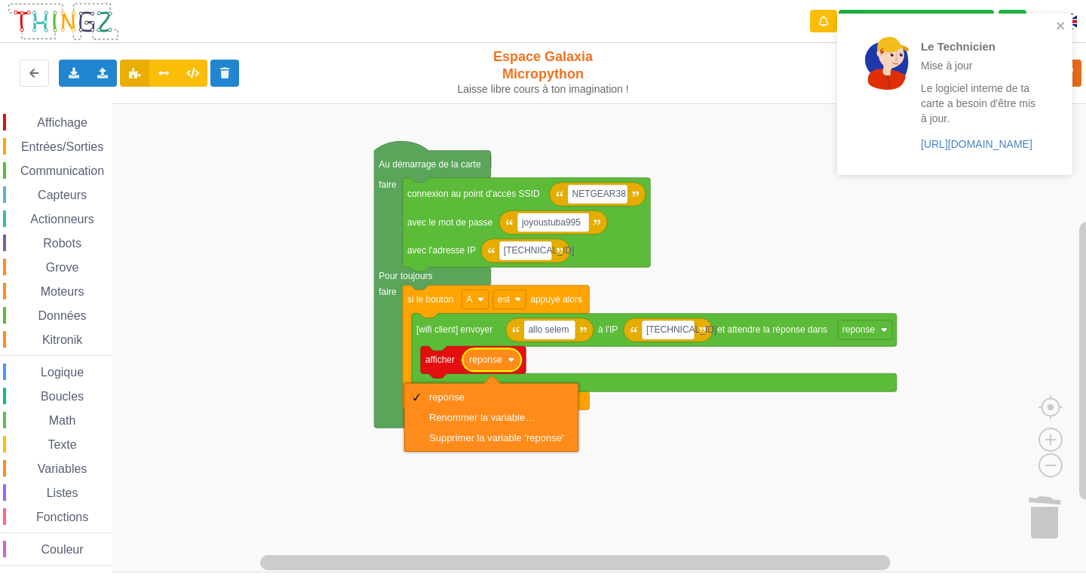
click at [342, 363] on rect "Espace de travail de Blocky" at bounding box center [548, 337] width 1096 height 469
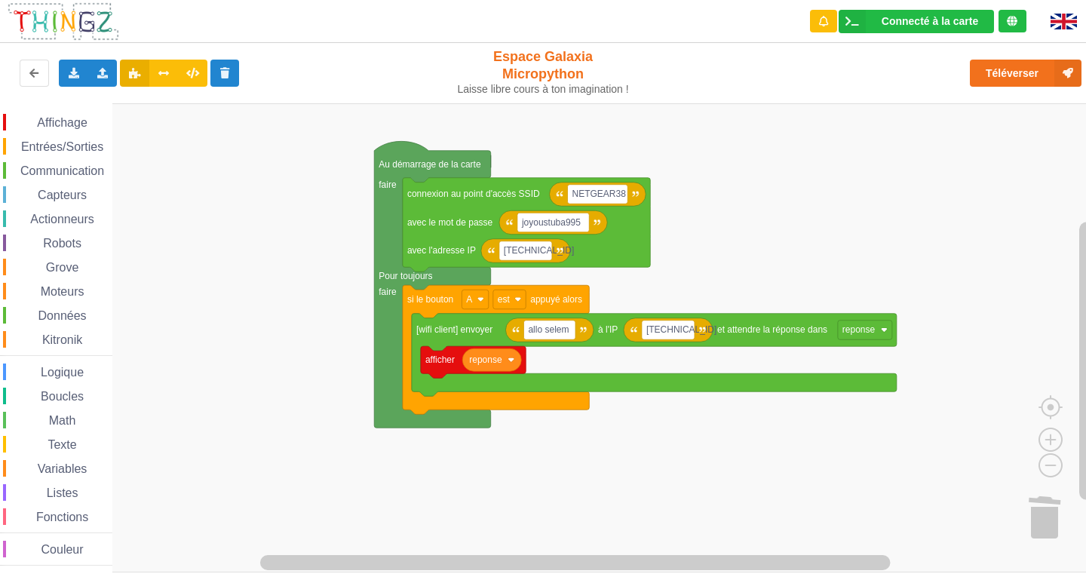
click at [53, 160] on div "Affichage Entrées/Sorties Communication Capteurs Actionneurs Robots Grove Moteu…" at bounding box center [56, 340] width 112 height 452
click at [94, 164] on span "Communication" at bounding box center [62, 170] width 88 height 13
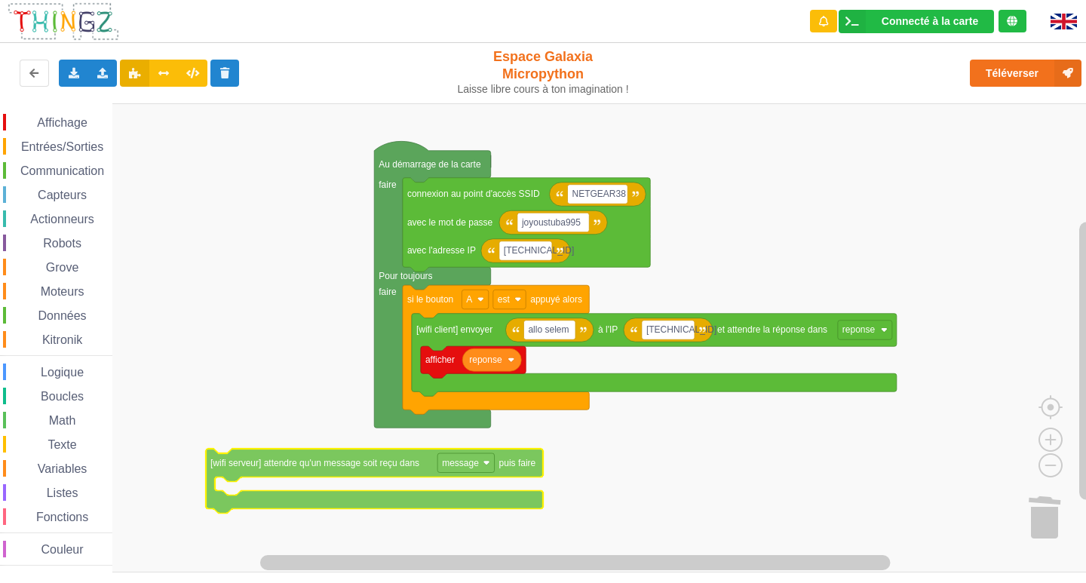
click at [370, 476] on div "Affichage Entrées/Sorties Communication Capteurs Actionneurs Robots Grove Moteu…" at bounding box center [548, 337] width 1096 height 469
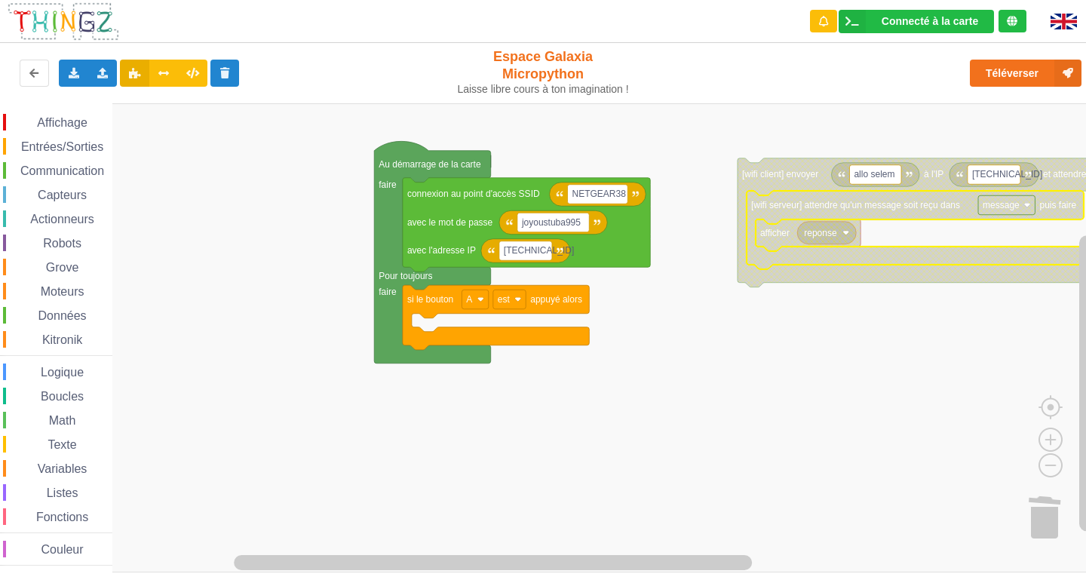
click at [899, 179] on rect "Espace de travail de Blocky" at bounding box center [875, 175] width 52 height 20
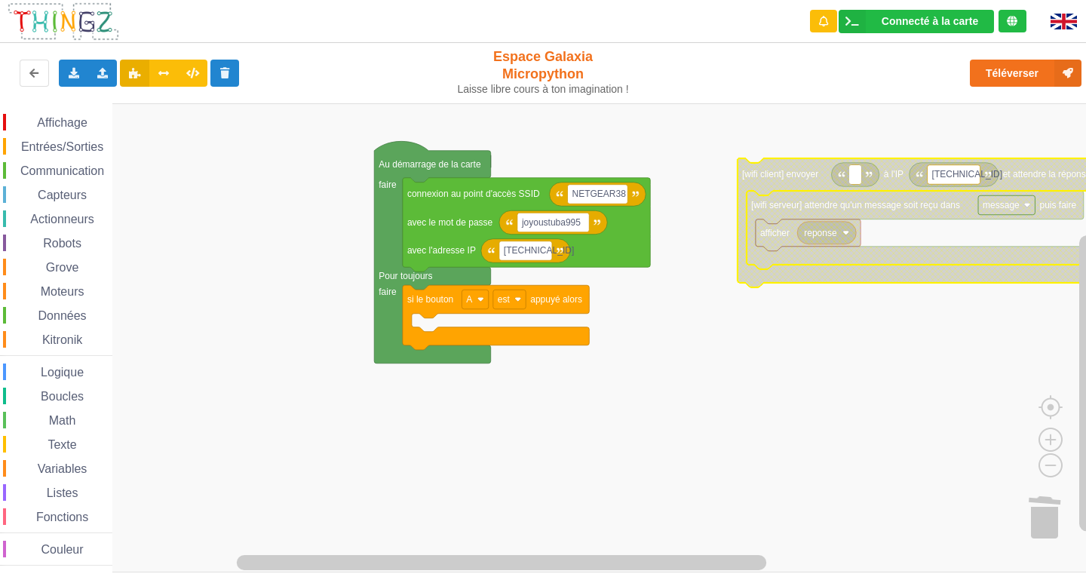
click at [740, 454] on rect "Espace de travail de Blocky" at bounding box center [548, 337] width 1096 height 469
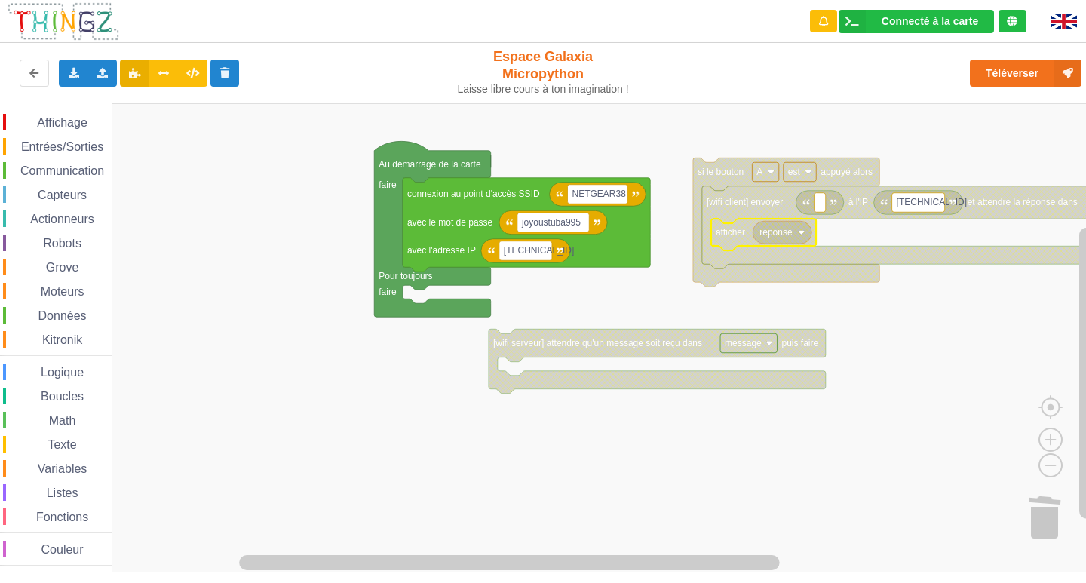
click at [26, 164] on div "Communication" at bounding box center [57, 170] width 109 height 17
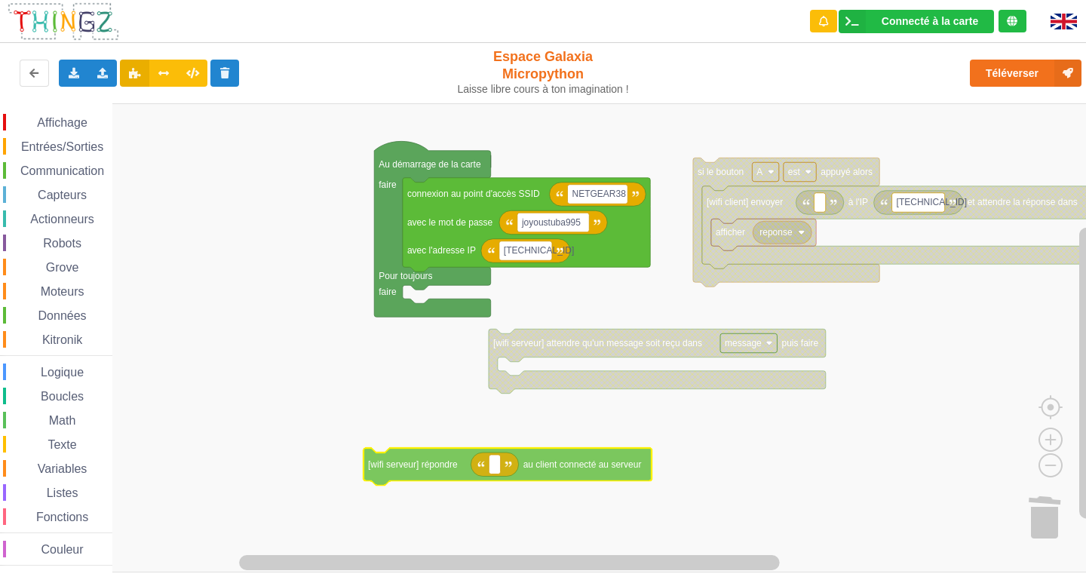
click at [444, 464] on div "Affichage Entrées/Sorties Communication Capteurs Actionneurs Robots Grove Moteu…" at bounding box center [548, 337] width 1096 height 469
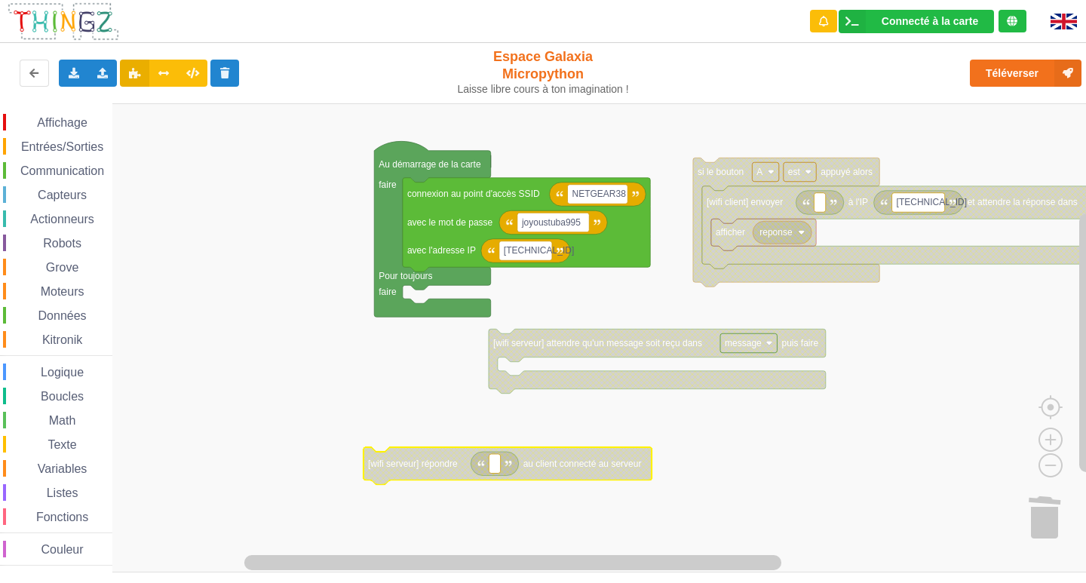
click at [493, 472] on rect "Espace de travail de Blocky" at bounding box center [494, 464] width 11 height 20
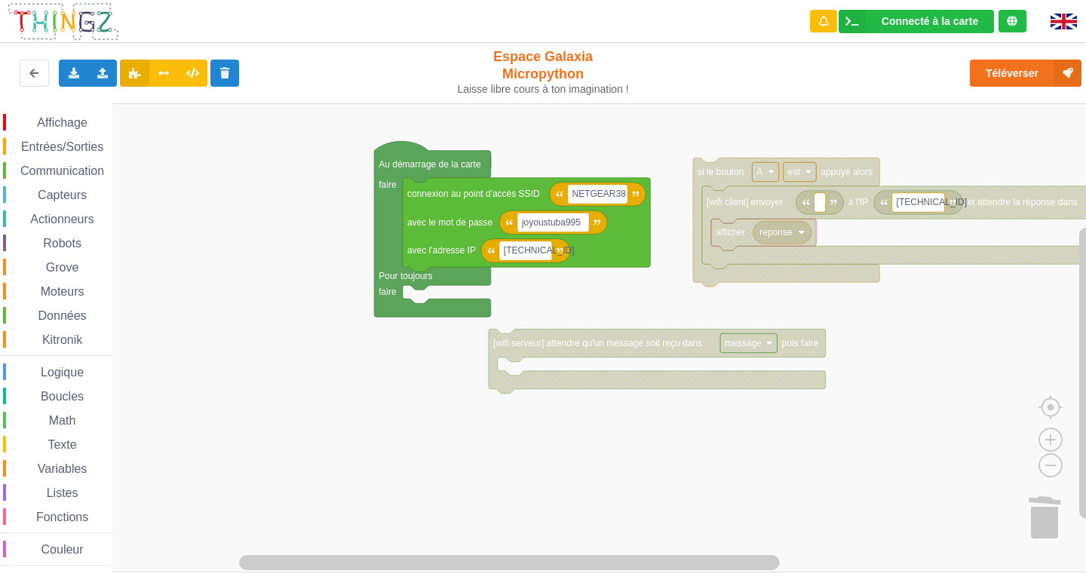
click at [56, 161] on div "Affichage Entrées/Sorties Communication Capteurs Actionneurs Robots Grove Moteu…" at bounding box center [56, 340] width 112 height 452
click at [58, 164] on div "Communication" at bounding box center [57, 170] width 109 height 17
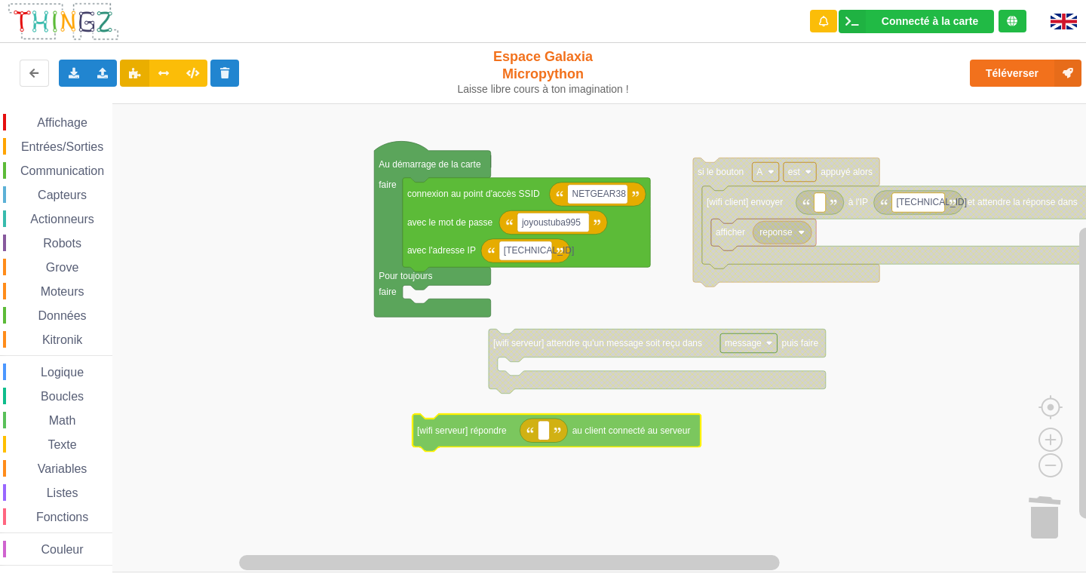
click at [467, 434] on div "Affichage Entrées/Sorties Communication Capteurs Actionneurs Robots Grove Moteu…" at bounding box center [548, 337] width 1096 height 469
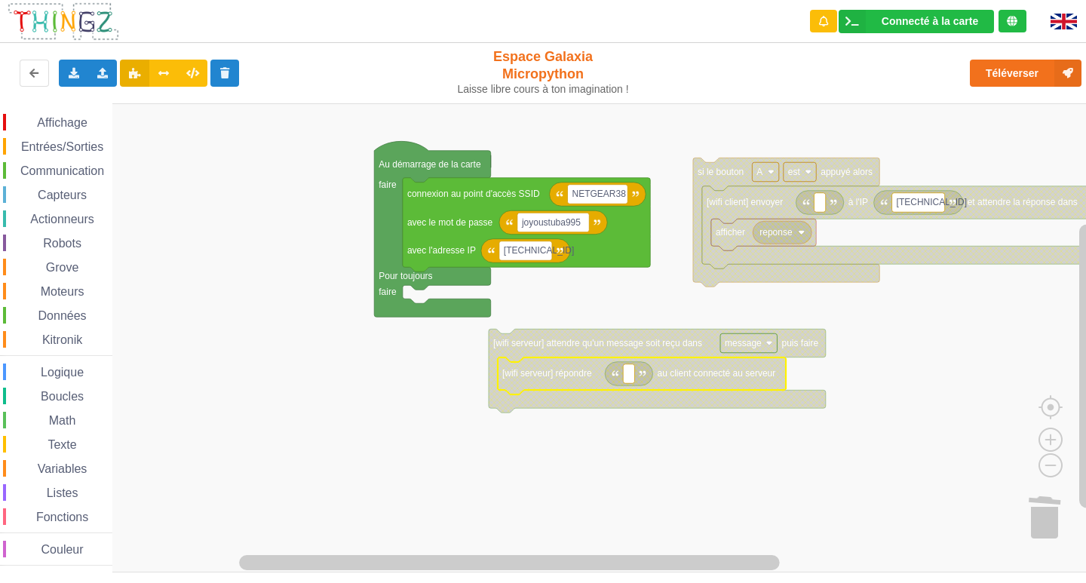
click at [13, 120] on div "Affichage" at bounding box center [57, 122] width 109 height 17
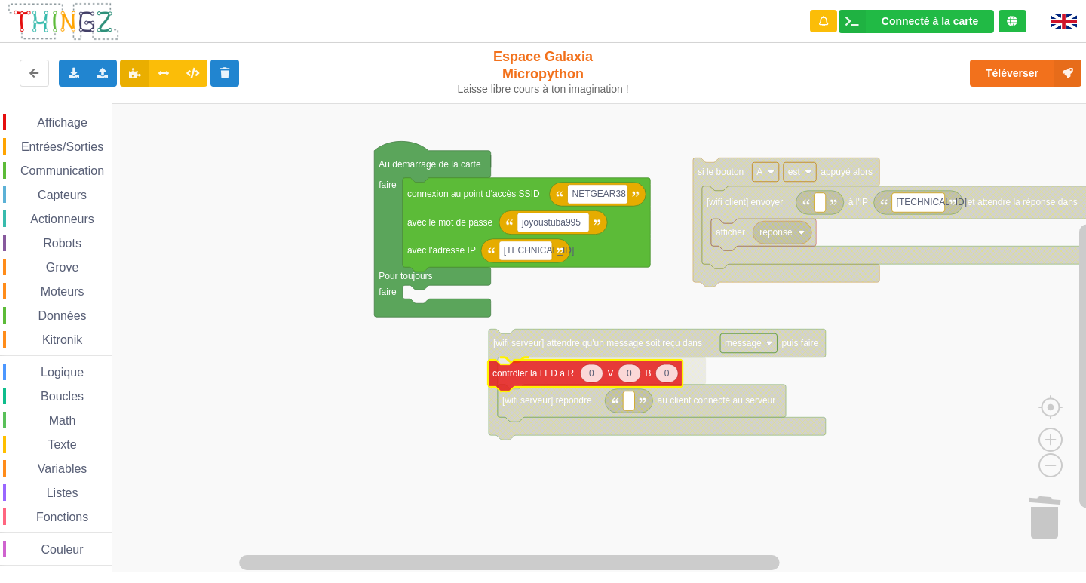
click at [544, 375] on div "Affichage Entrées/Sorties Communication Capteurs Actionneurs Robots Grove Moteu…" at bounding box center [548, 337] width 1096 height 469
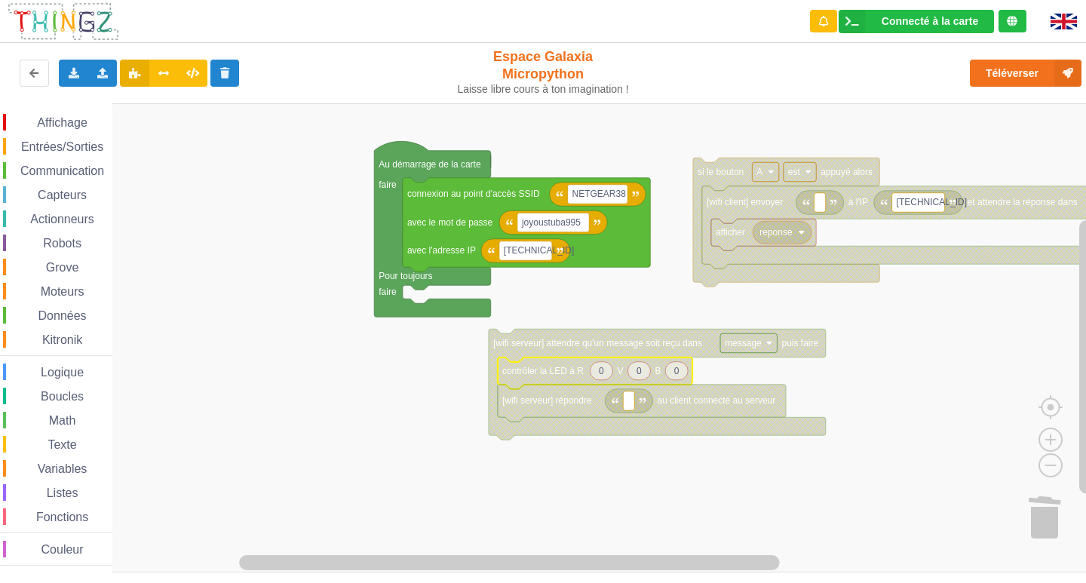
click at [638, 375] on text "0" at bounding box center [638, 371] width 5 height 11
type input "99"
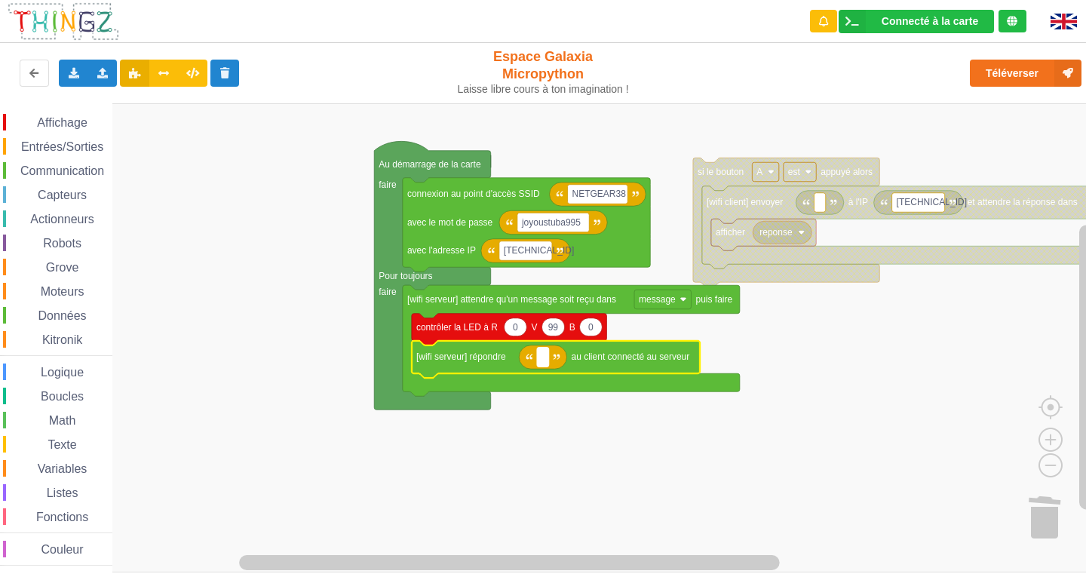
click at [538, 362] on rect "Espace de travail de Blocky" at bounding box center [542, 358] width 11 height 20
type input "bonjour"
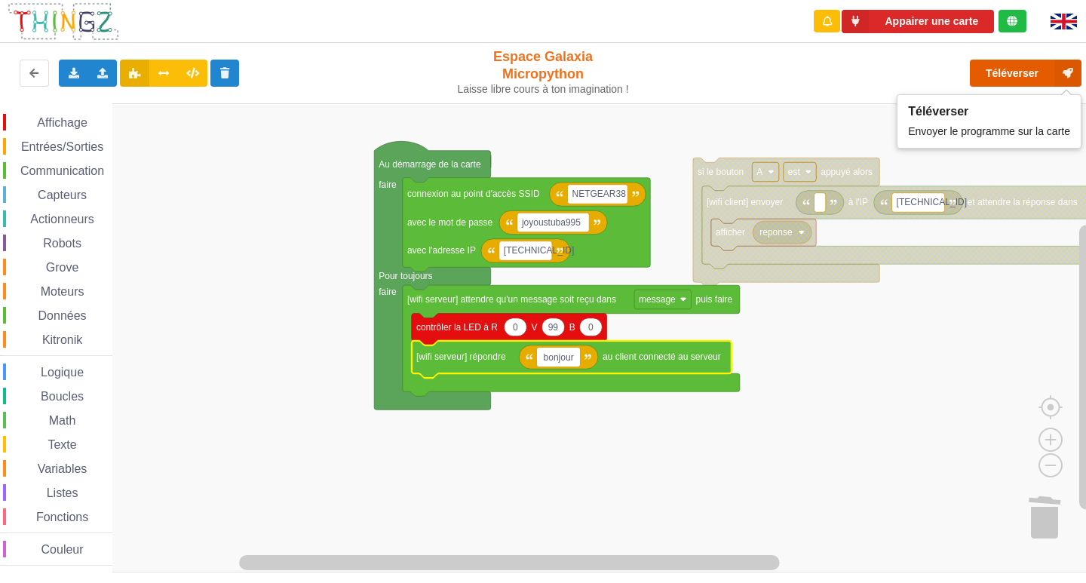
click at [997, 77] on button "Téléverser" at bounding box center [1026, 73] width 112 height 27
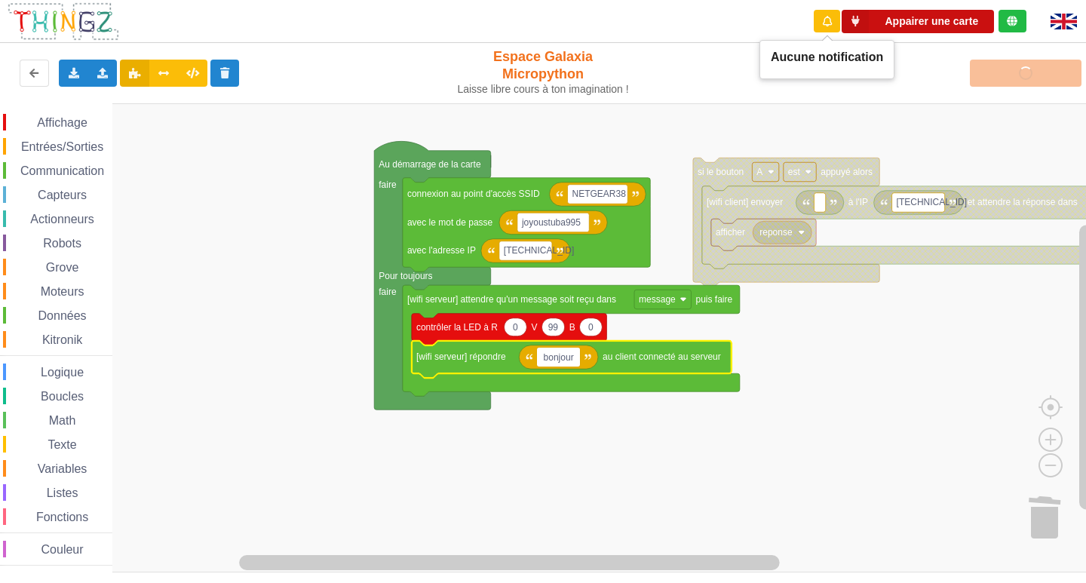
click at [844, 24] on icon at bounding box center [854, 21] width 27 height 23
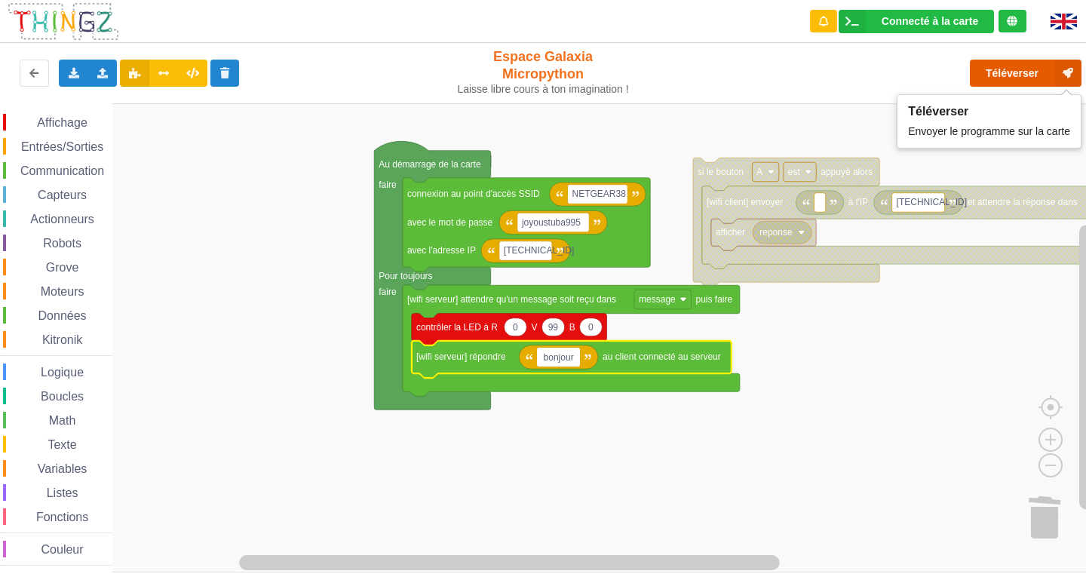
click at [1008, 80] on button "Téléverser" at bounding box center [1026, 73] width 112 height 27
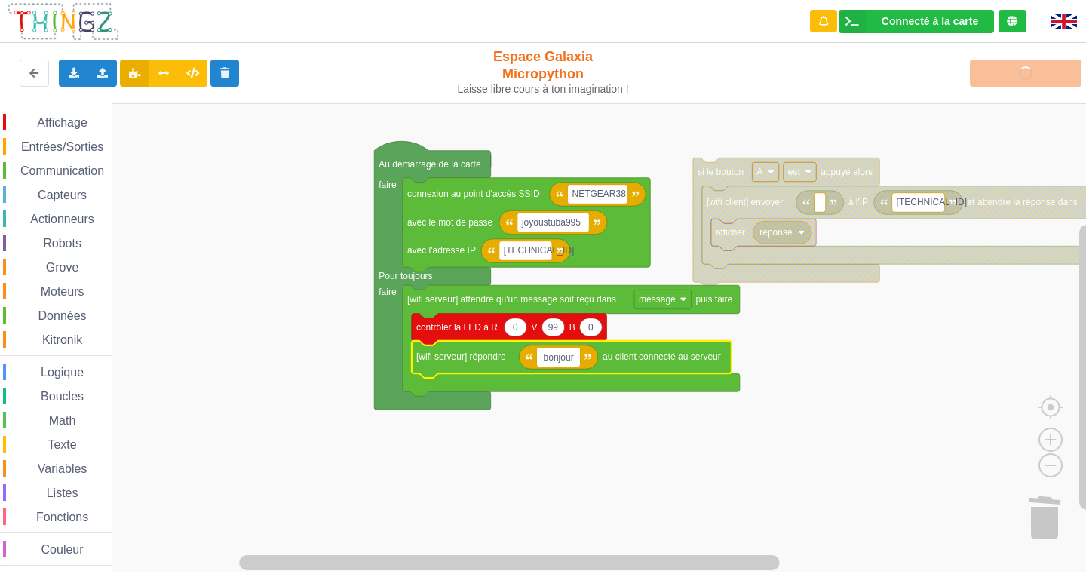
drag, startPoint x: 924, startPoint y: 81, endPoint x: 633, endPoint y: 62, distance: 291.6
click at [633, 62] on div "Espace Galaxia Micropython Laisse libre cours à ton imagination !" at bounding box center [543, 71] width 185 height 47
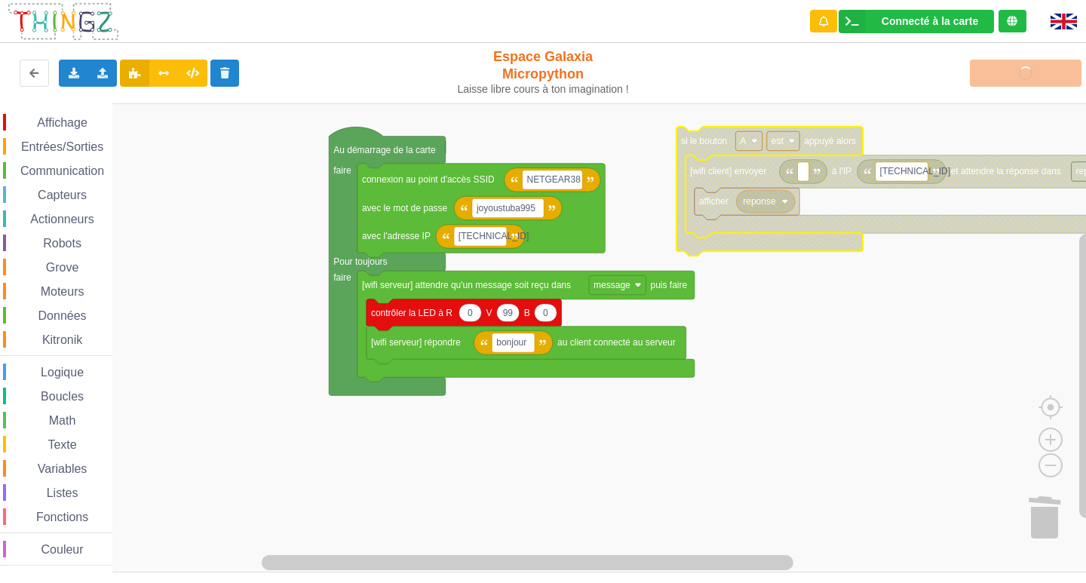
click at [308, 131] on div "Affichage Entrées/Sorties Communication Capteurs Actionneurs Robots Grove Moteu…" at bounding box center [548, 337] width 1096 height 469
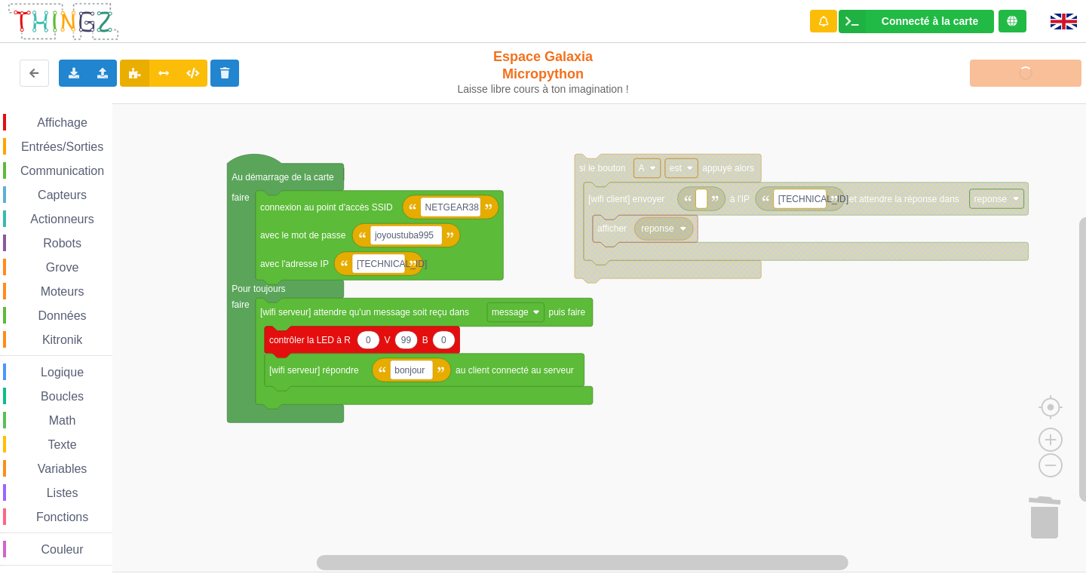
click at [655, 406] on div "Affichage Entrées/Sorties Communication Capteurs Actionneurs Robots Grove Moteu…" at bounding box center [548, 337] width 1096 height 469
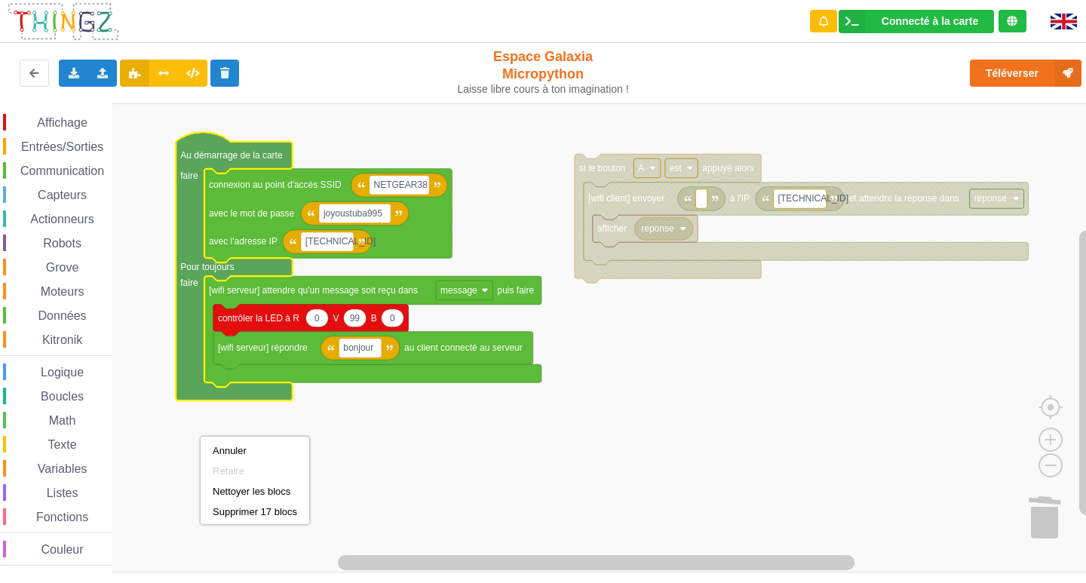
click at [575, 357] on rect "Espace de travail de Blocky" at bounding box center [548, 337] width 1096 height 469
